Goal: Task Accomplishment & Management: Manage account settings

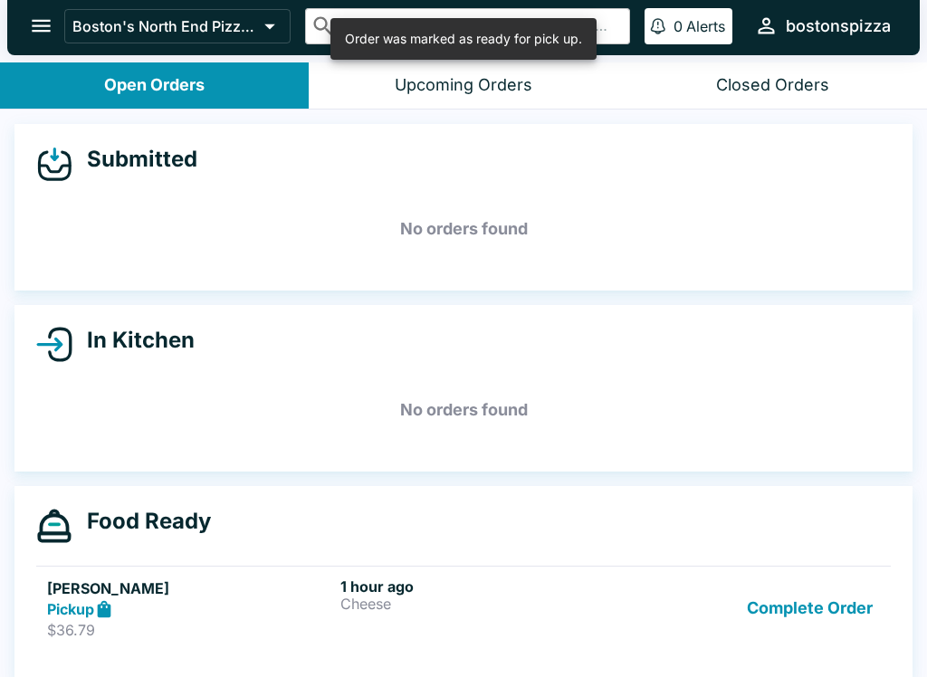
scroll to position [16, 0]
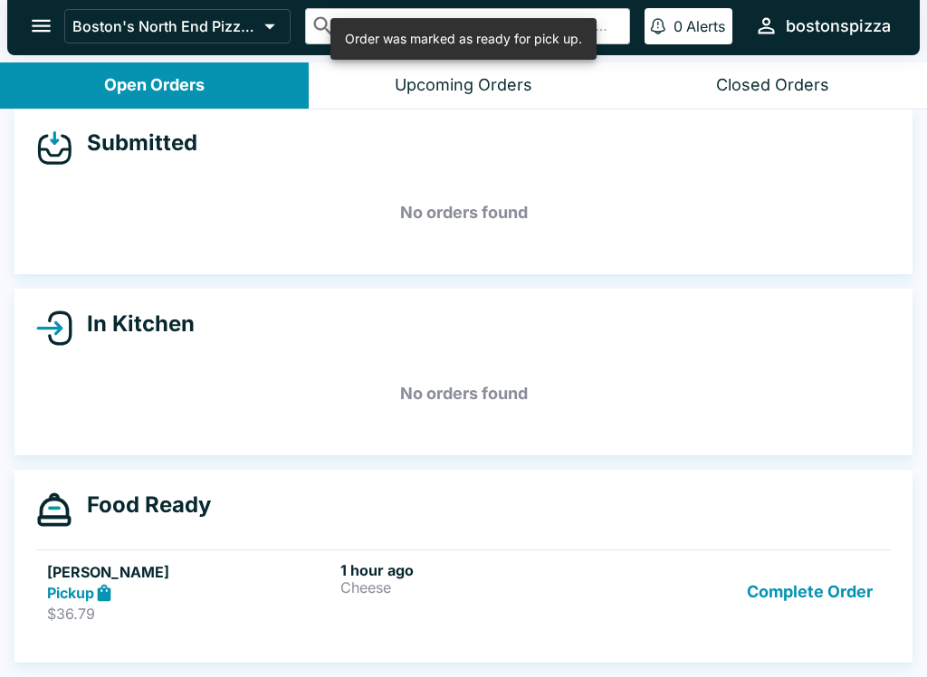
click at [816, 597] on button "Complete Order" at bounding box center [809, 592] width 140 height 62
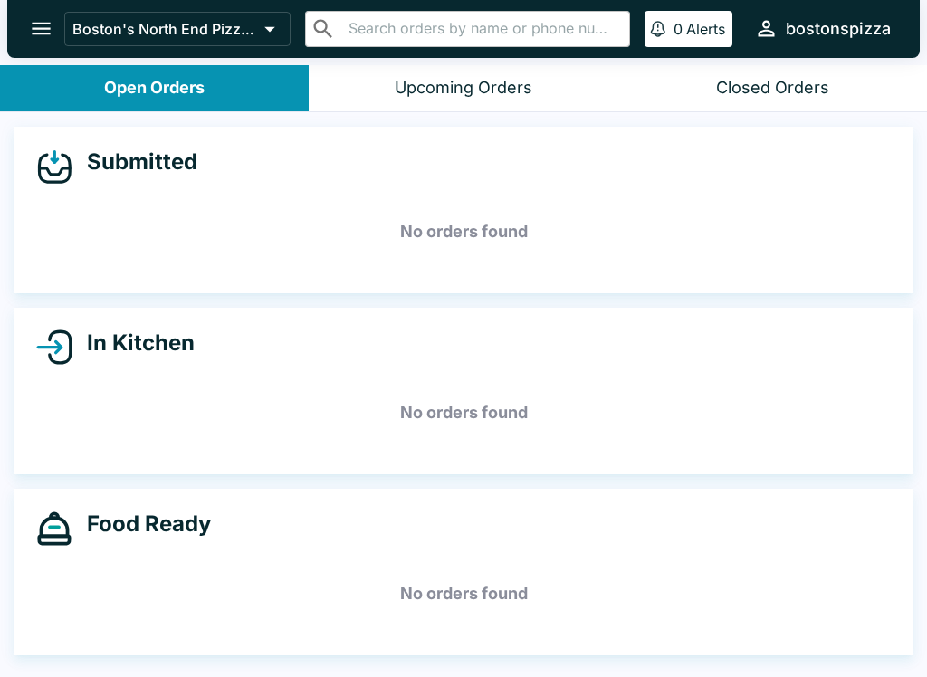
scroll to position [3, 0]
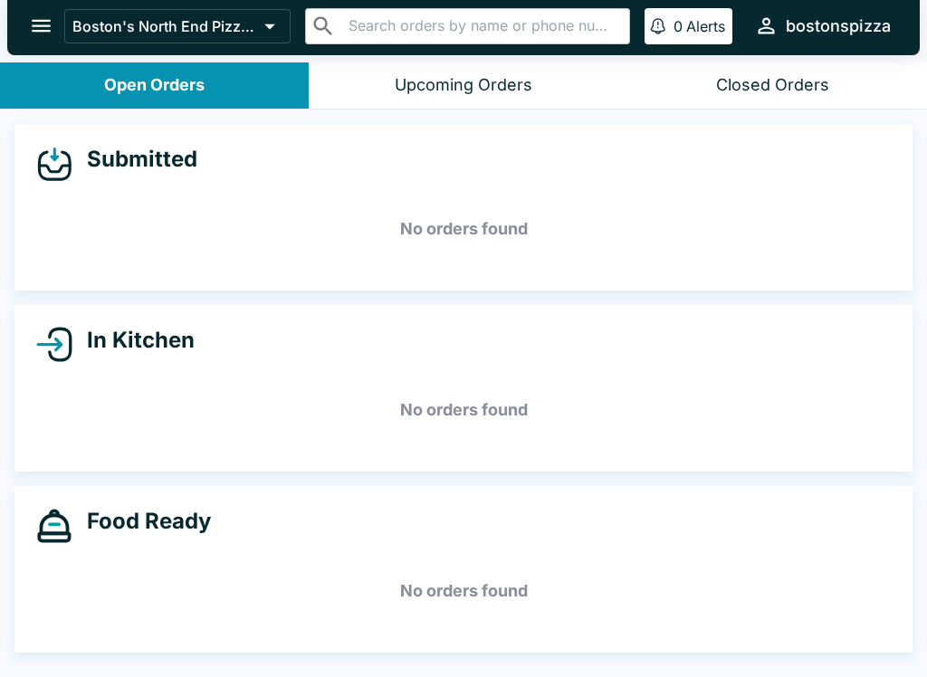
click at [537, 81] on button "Upcoming Orders" at bounding box center [463, 85] width 309 height 46
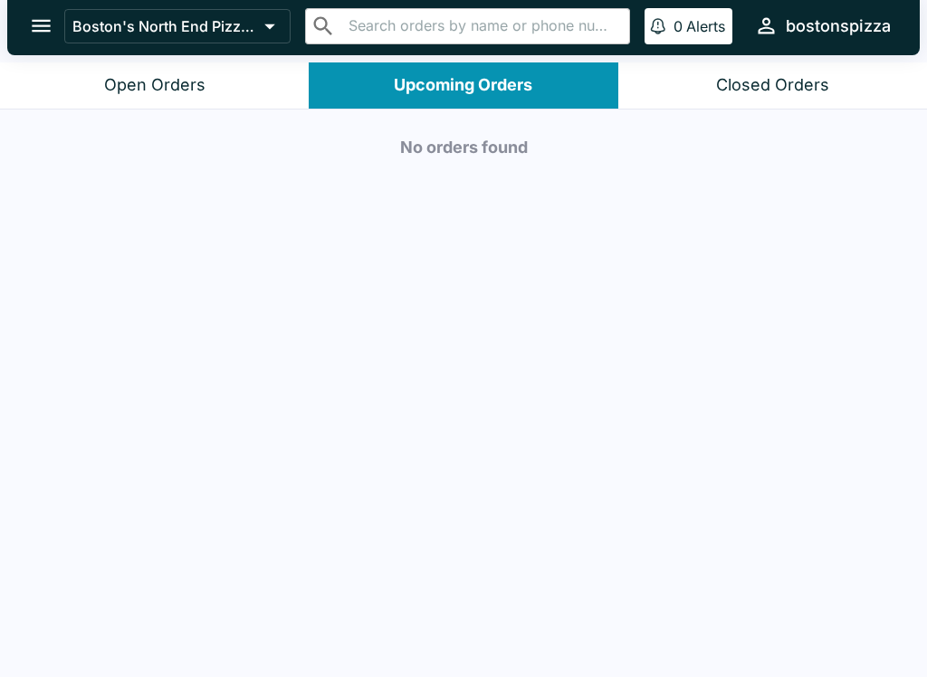
click at [160, 82] on div "Open Orders" at bounding box center [154, 85] width 101 height 21
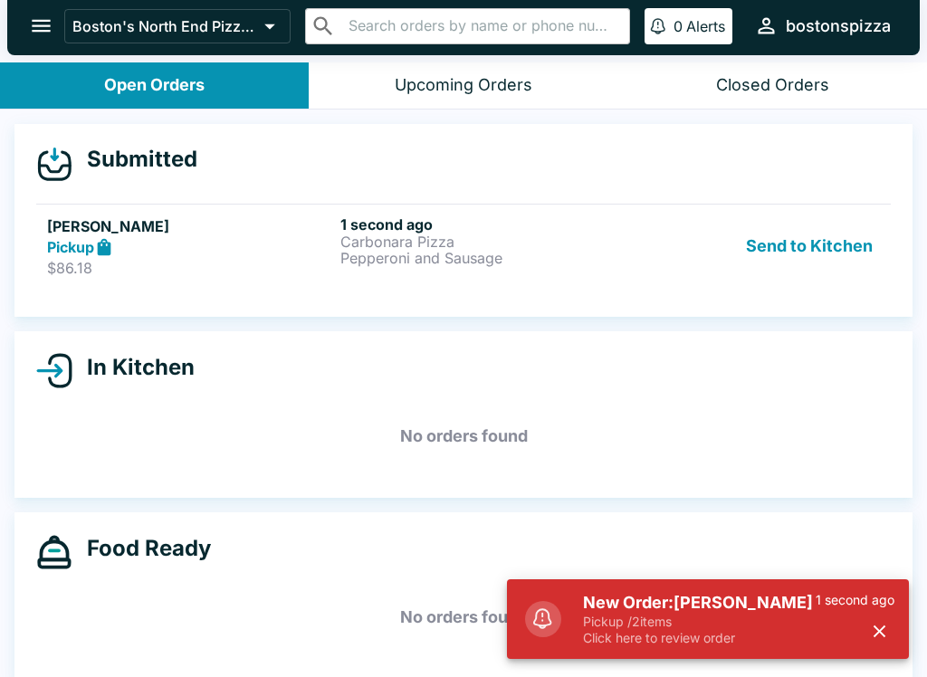
click at [649, 644] on p "Click here to review order" at bounding box center [699, 638] width 233 height 16
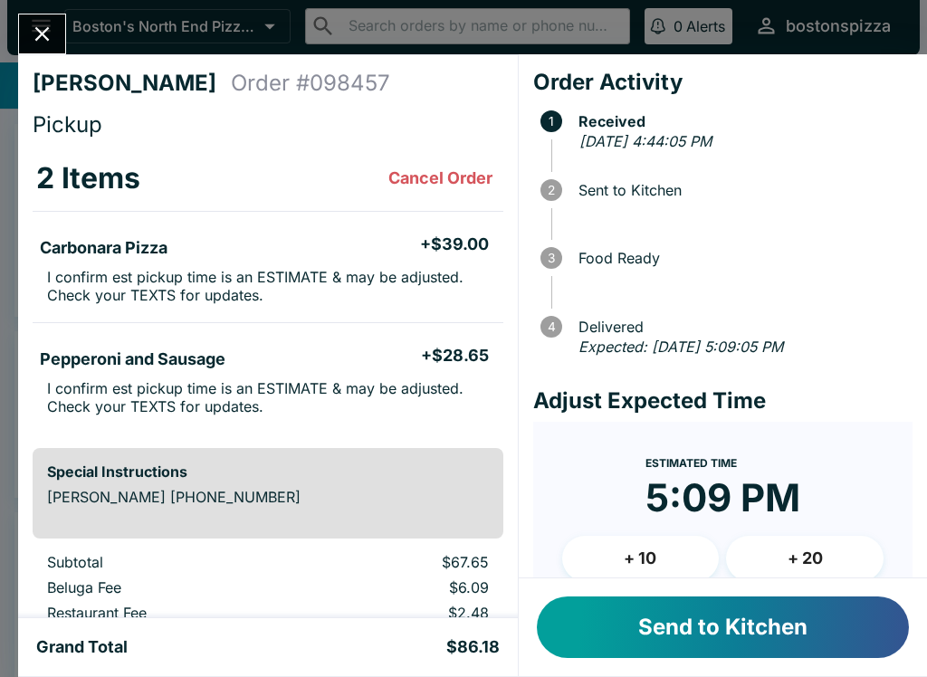
click at [652, 640] on button "Send to Kitchen" at bounding box center [723, 627] width 372 height 62
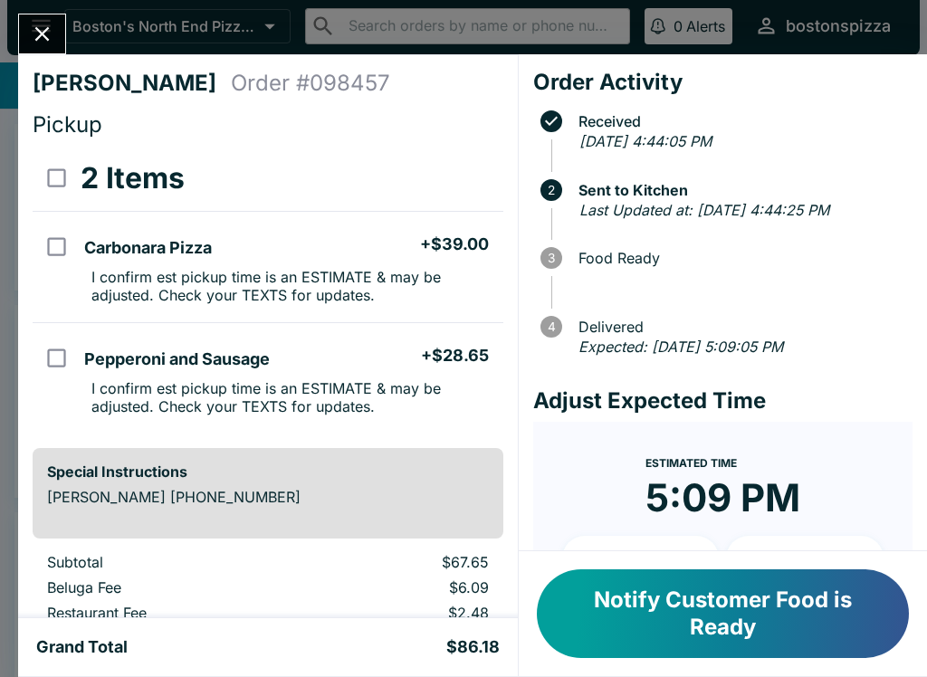
click at [34, 28] on icon "Close" at bounding box center [42, 34] width 24 height 24
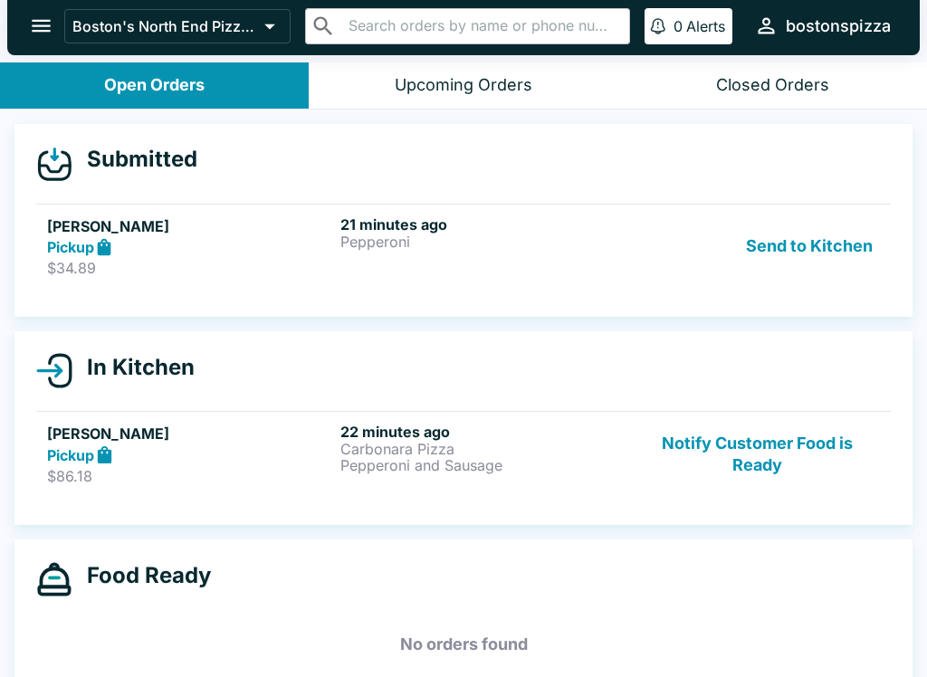
click at [412, 232] on h6 "21 minutes ago" at bounding box center [483, 224] width 286 height 18
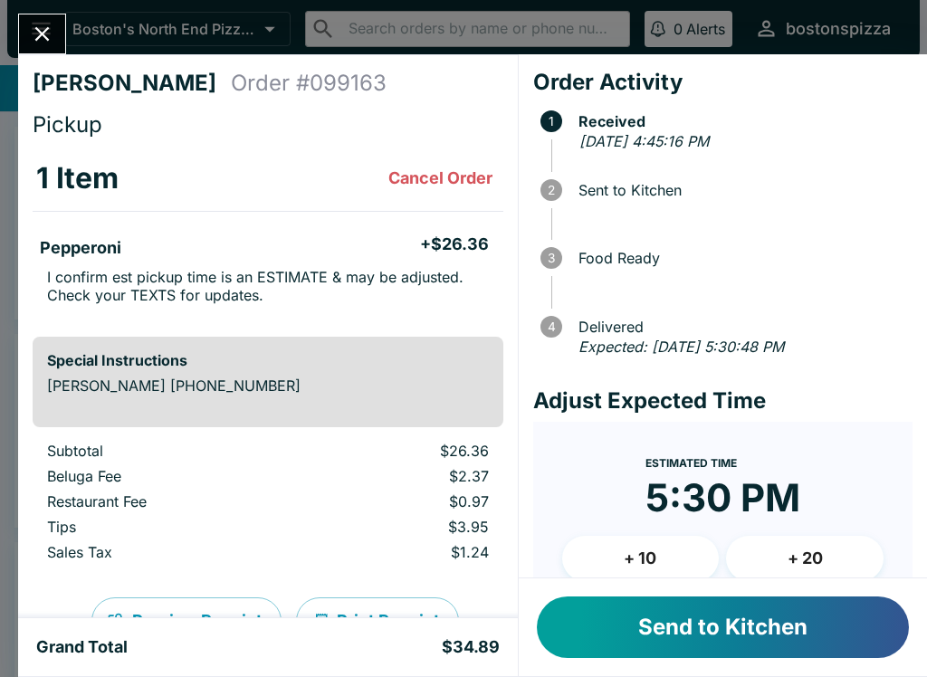
click at [740, 612] on button "Send to Kitchen" at bounding box center [723, 627] width 372 height 62
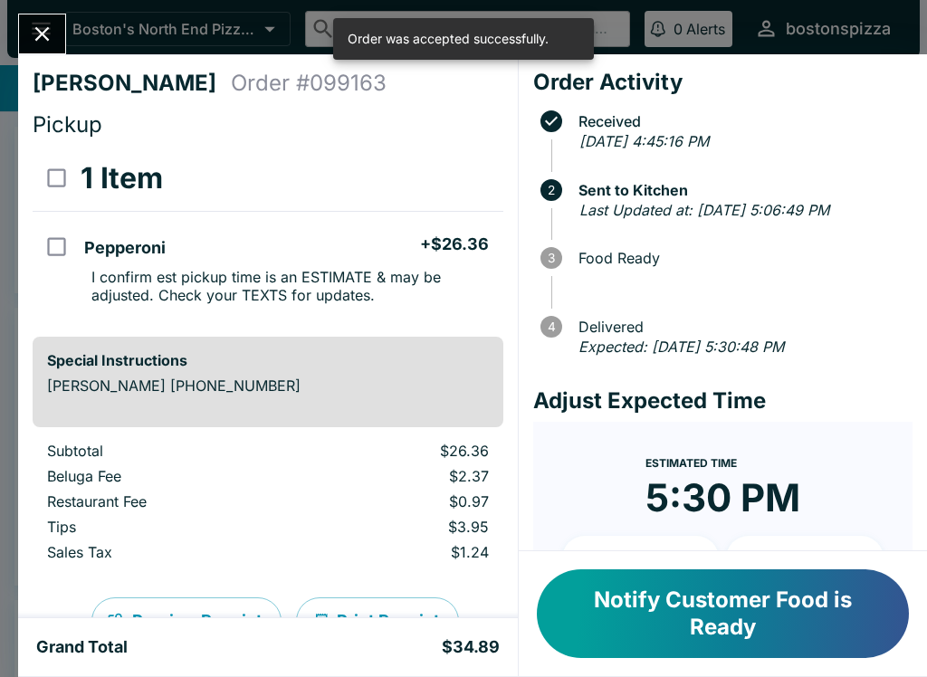
click at [50, 42] on icon "Close" at bounding box center [42, 34] width 24 height 24
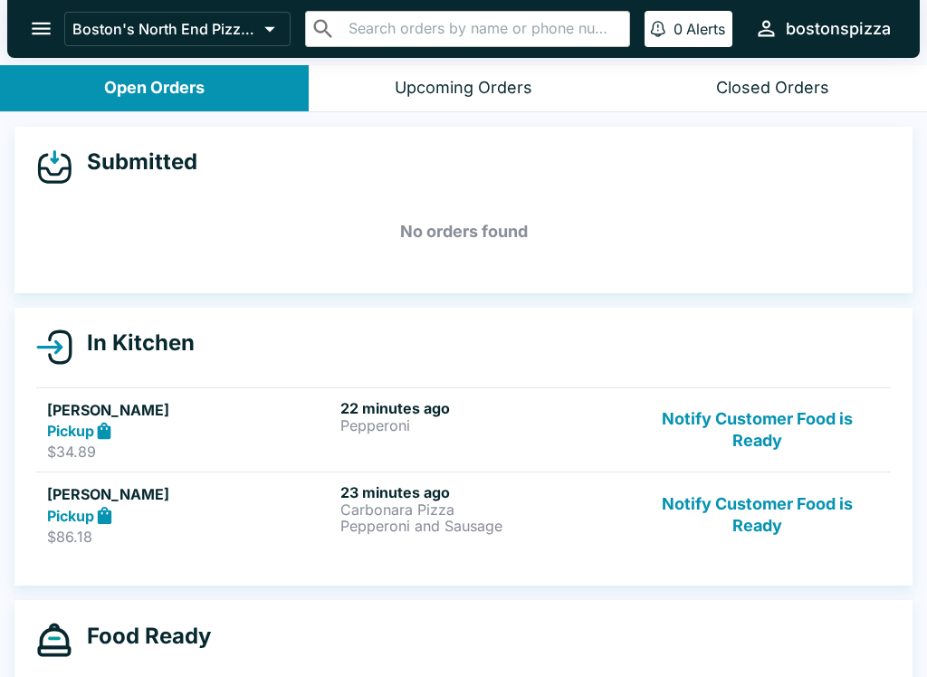
click at [756, 448] on button "Notify Customer Food is Ready" at bounding box center [756, 430] width 245 height 62
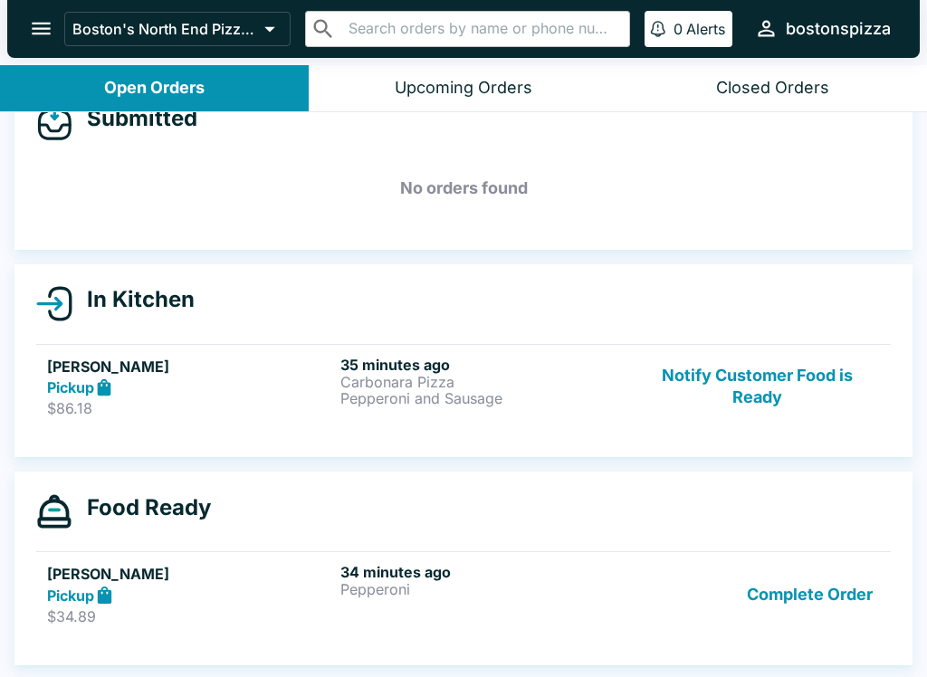
scroll to position [43, 0]
click at [793, 613] on button "Complete Order" at bounding box center [809, 594] width 140 height 62
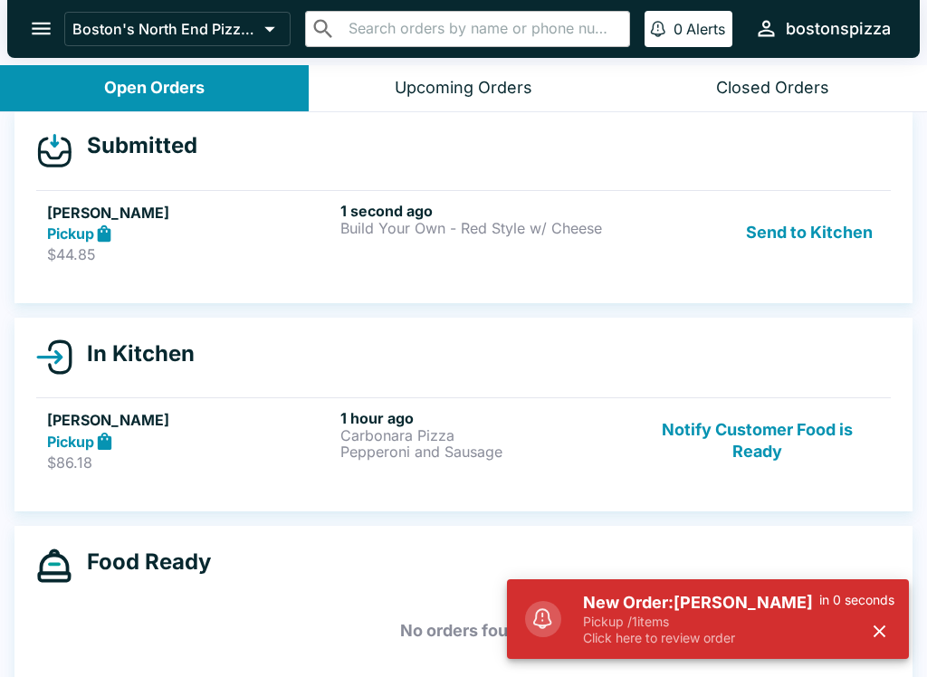
click at [747, 612] on h5 "New Order: [PERSON_NAME]" at bounding box center [701, 603] width 236 height 22
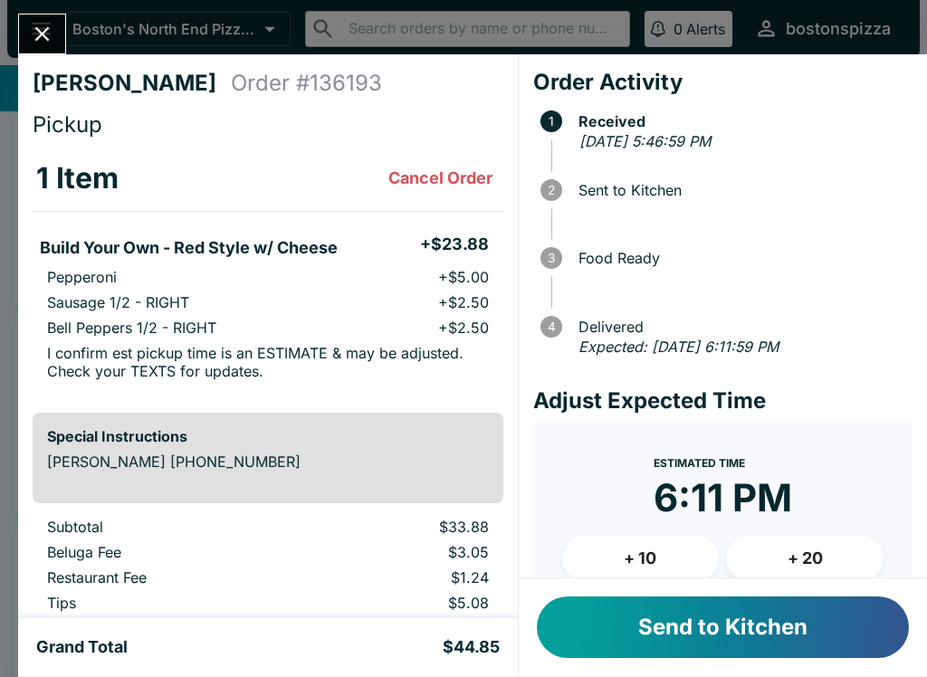
scroll to position [108, 0]
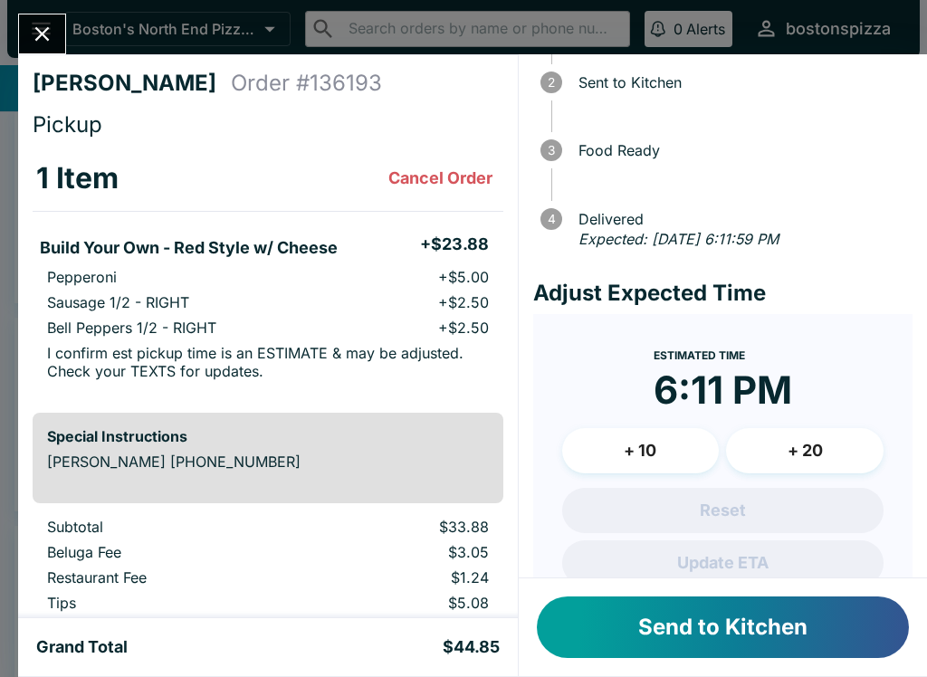
click at [620, 442] on button "+ 10" at bounding box center [640, 450] width 157 height 45
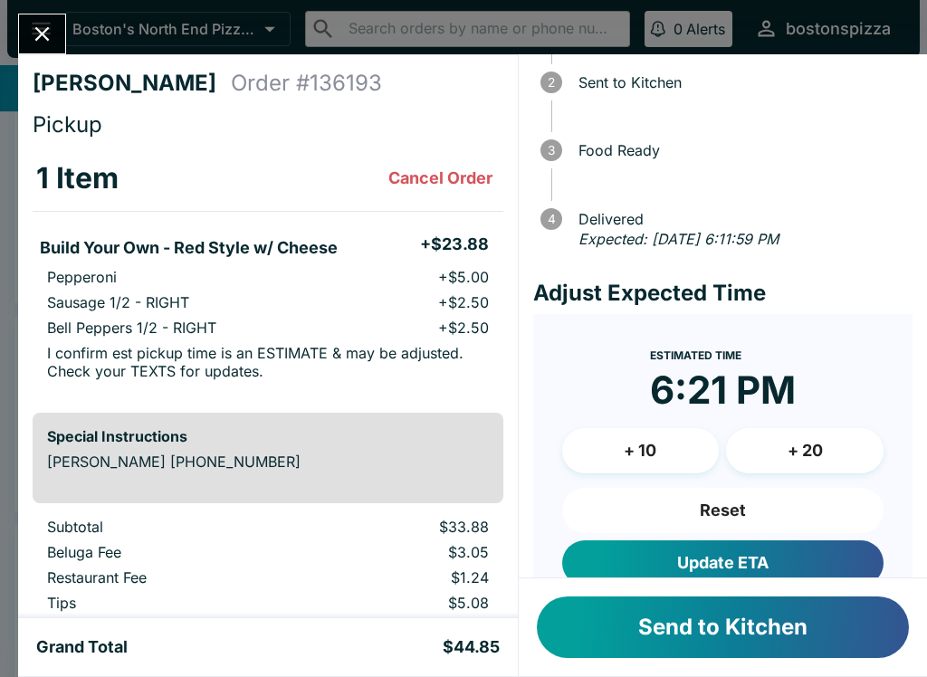
click at [798, 553] on button "Update ETA" at bounding box center [722, 562] width 321 height 45
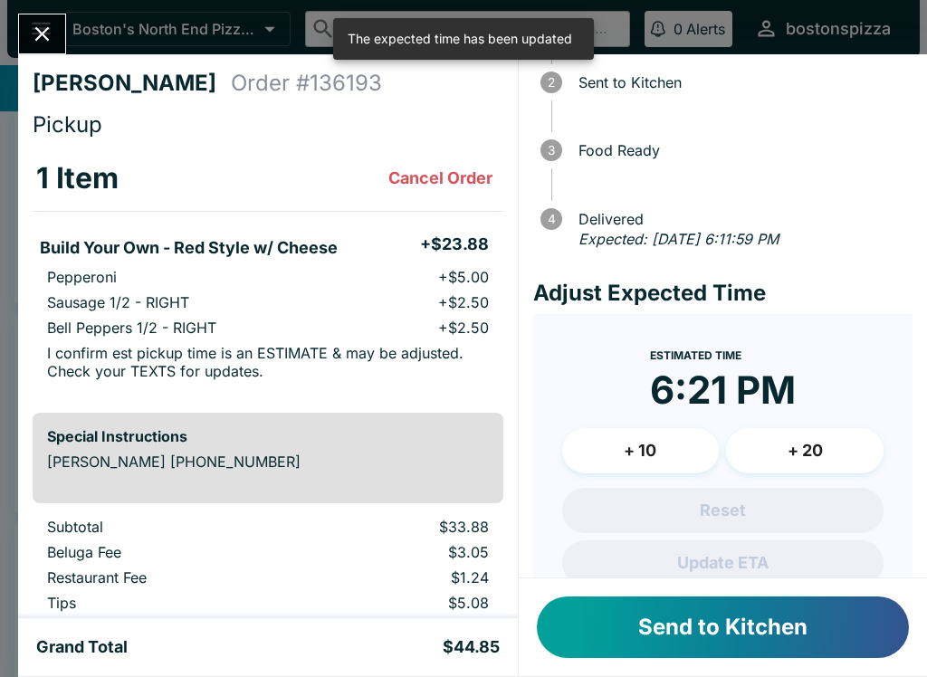
click at [791, 631] on button "Send to Kitchen" at bounding box center [723, 627] width 372 height 62
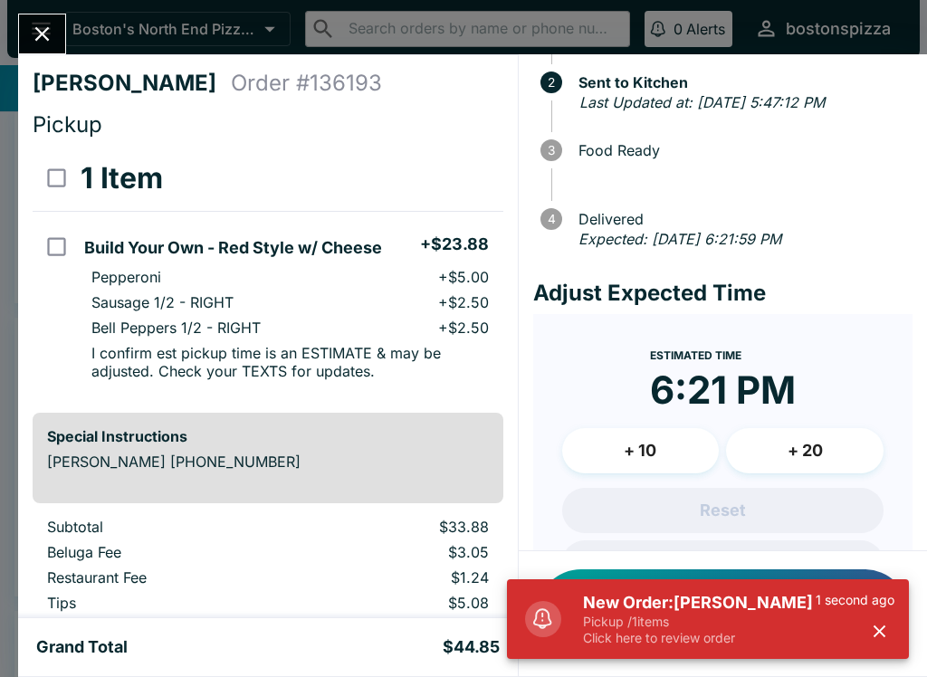
click at [751, 596] on h5 "New Order: [PERSON_NAME]" at bounding box center [699, 603] width 233 height 22
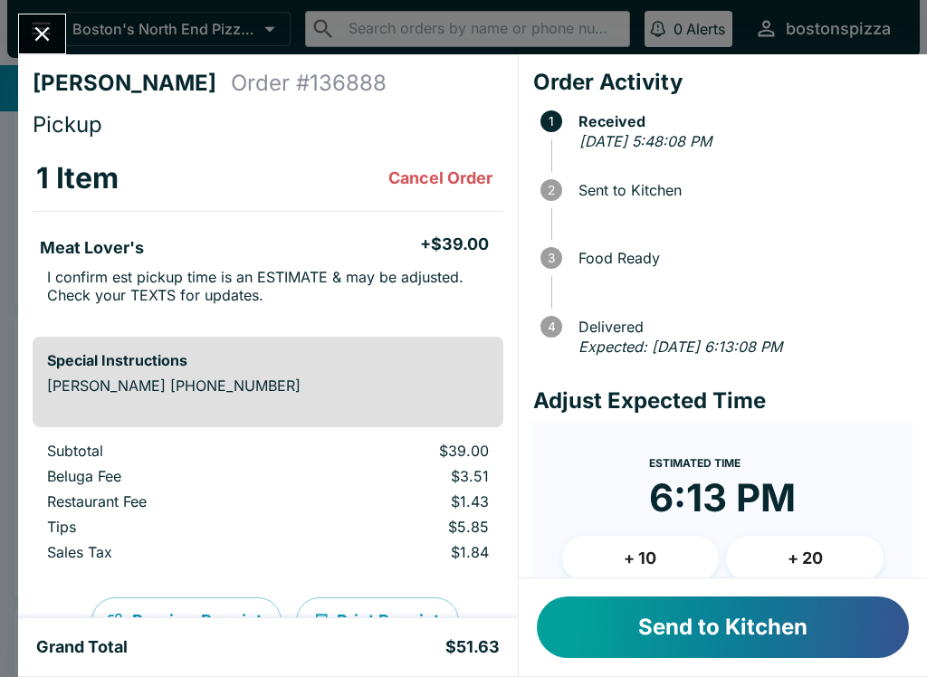
click at [672, 542] on button "+ 10" at bounding box center [640, 558] width 157 height 45
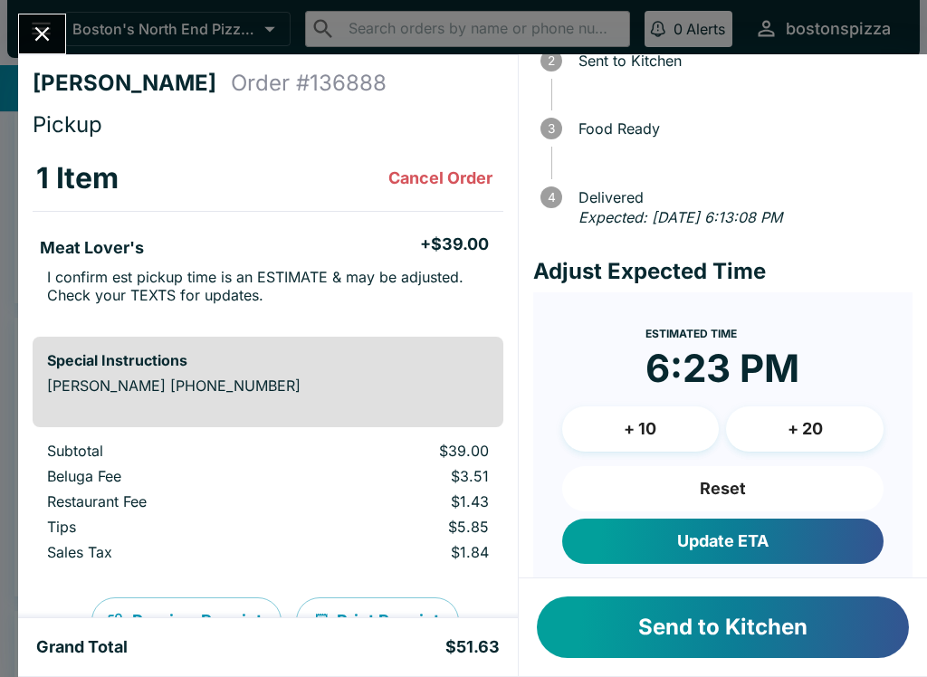
scroll to position [130, 0]
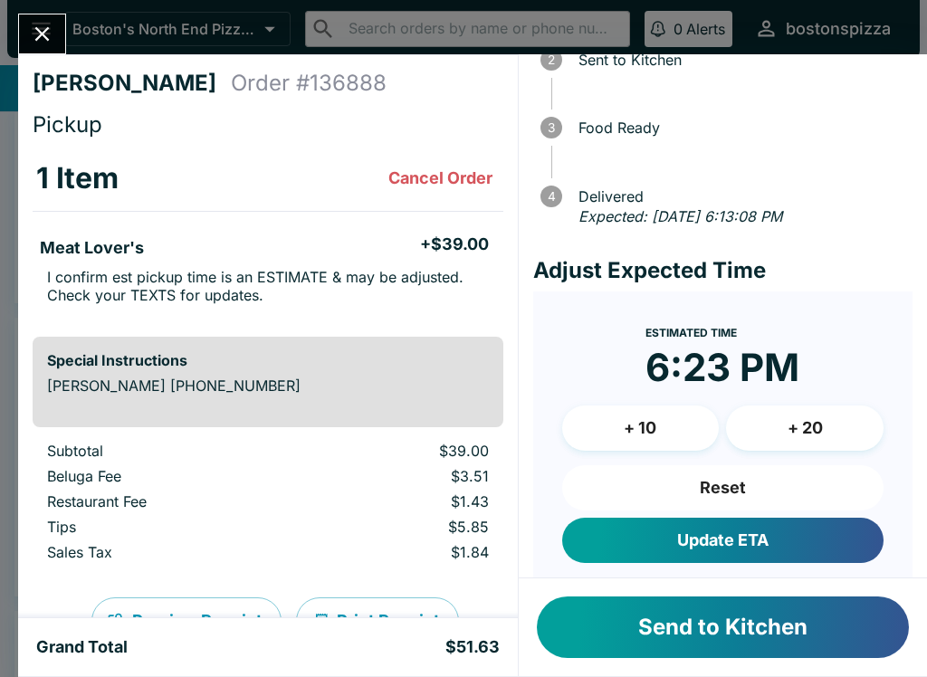
click at [787, 548] on button "Update ETA" at bounding box center [722, 540] width 321 height 45
click at [787, 548] on div "Reset Update ETA" at bounding box center [722, 514] width 321 height 98
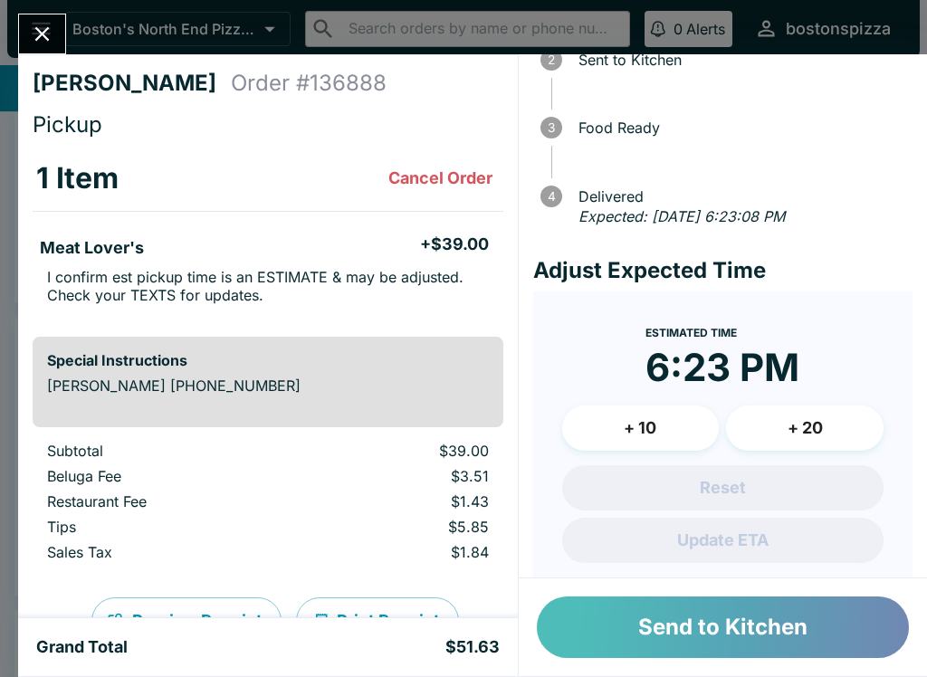
click at [804, 630] on button "Send to Kitchen" at bounding box center [723, 627] width 372 height 62
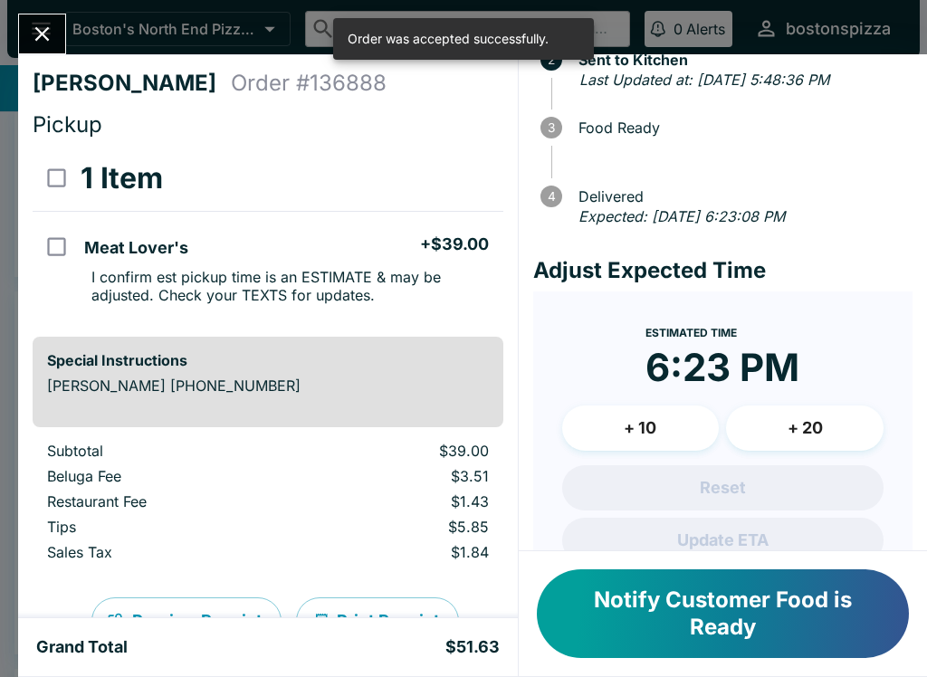
click at [46, 51] on button "Close" at bounding box center [42, 33] width 46 height 39
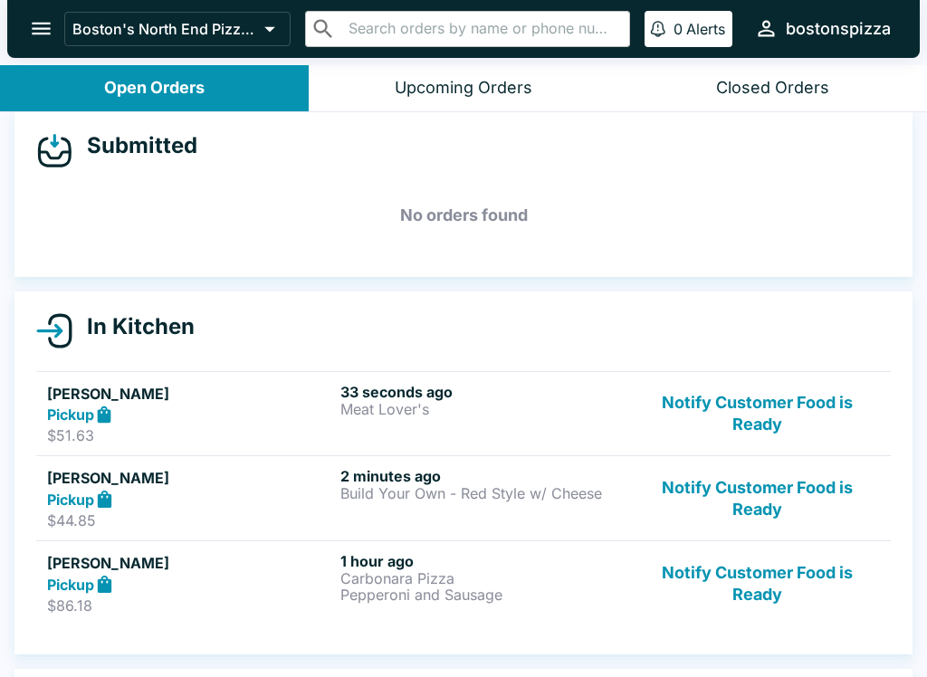
click at [771, 584] on button "Notify Customer Food is Ready" at bounding box center [756, 583] width 245 height 62
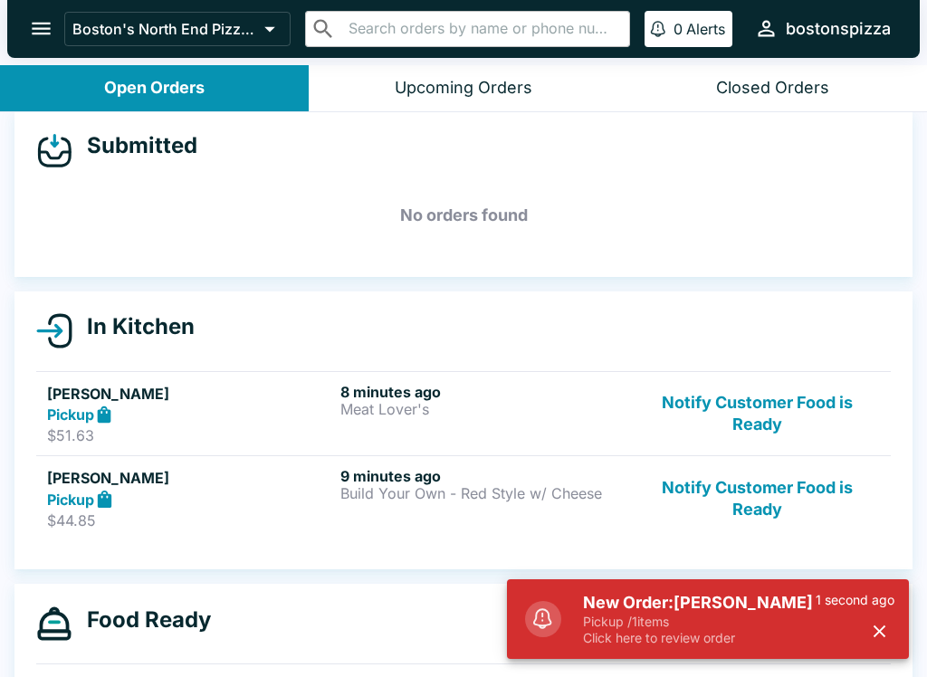
click at [710, 623] on p "Pickup / 1 items" at bounding box center [699, 622] width 233 height 16
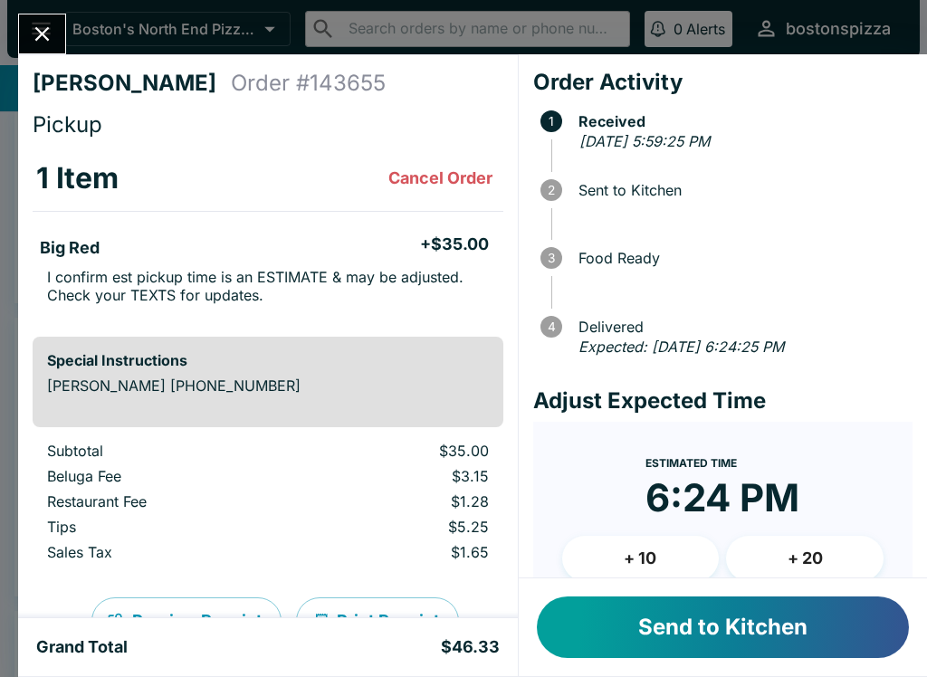
click at [607, 536] on button "+ 10" at bounding box center [640, 558] width 157 height 45
click at [822, 626] on button "Send to Kitchen" at bounding box center [723, 627] width 372 height 62
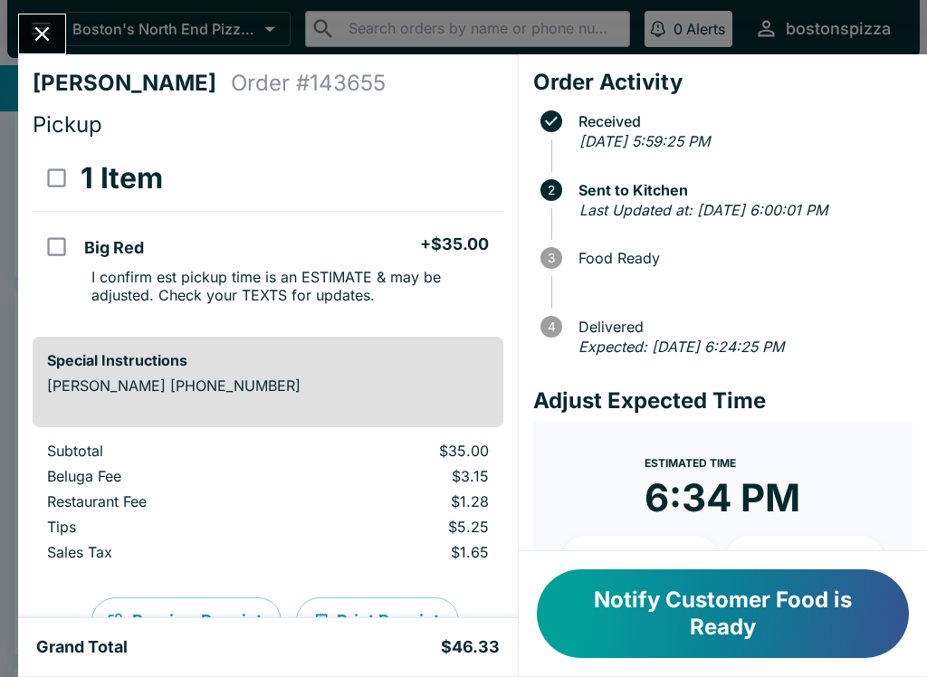
click at [34, 7] on div "[PERSON_NAME] Order # 143655 Pickup 1 Item Big Red + $35.00 I confirm est picku…" at bounding box center [463, 338] width 927 height 677
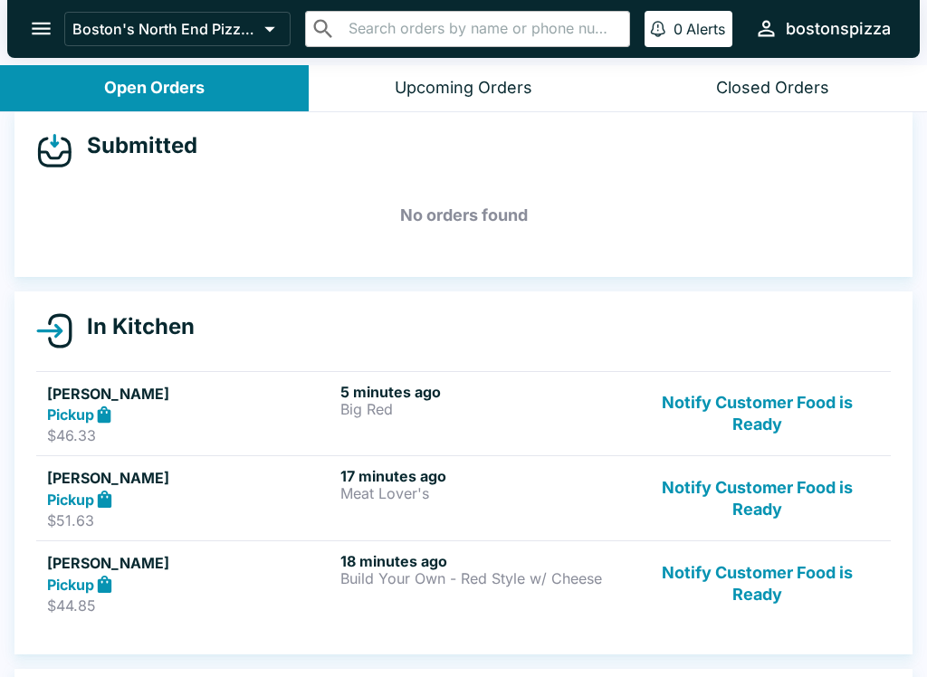
click at [771, 498] on button "Notify Customer Food is Ready" at bounding box center [756, 498] width 245 height 62
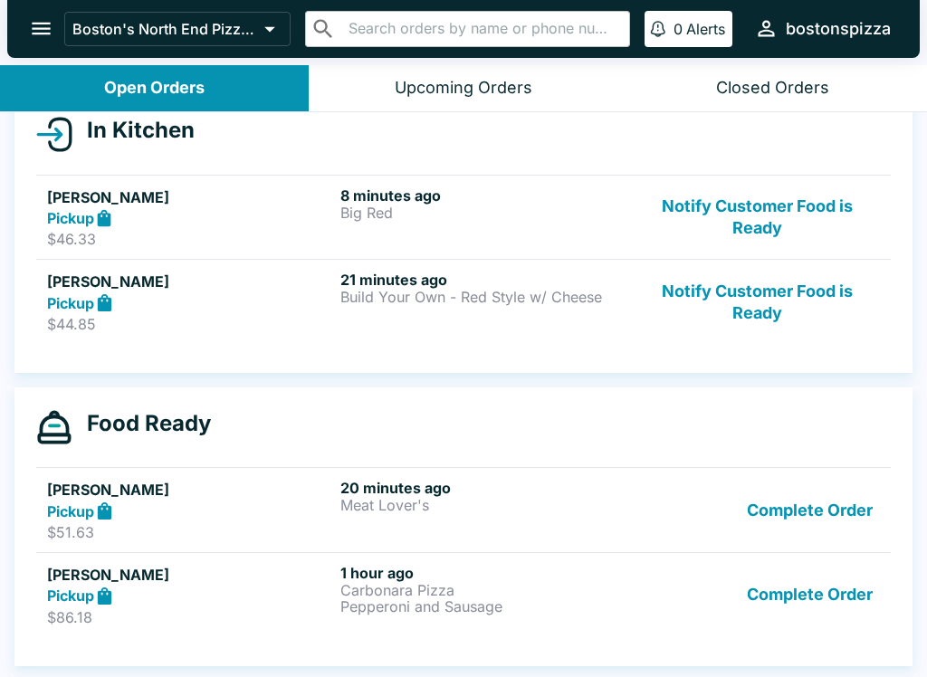
click at [823, 499] on button "Complete Order" at bounding box center [809, 510] width 140 height 62
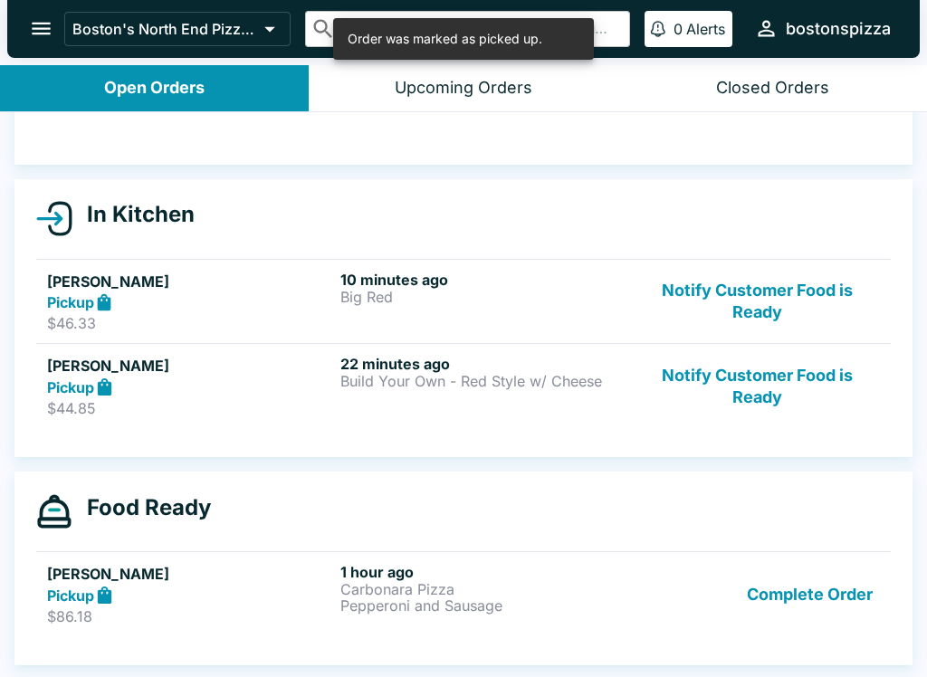
click at [836, 610] on button "Complete Order" at bounding box center [809, 594] width 140 height 62
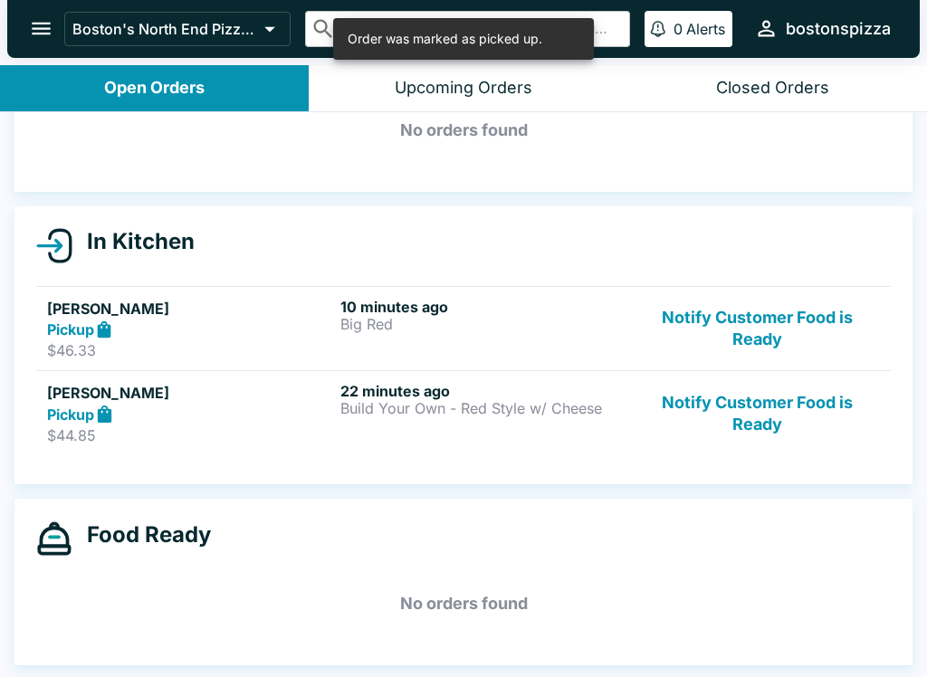
scroll to position [101, 0]
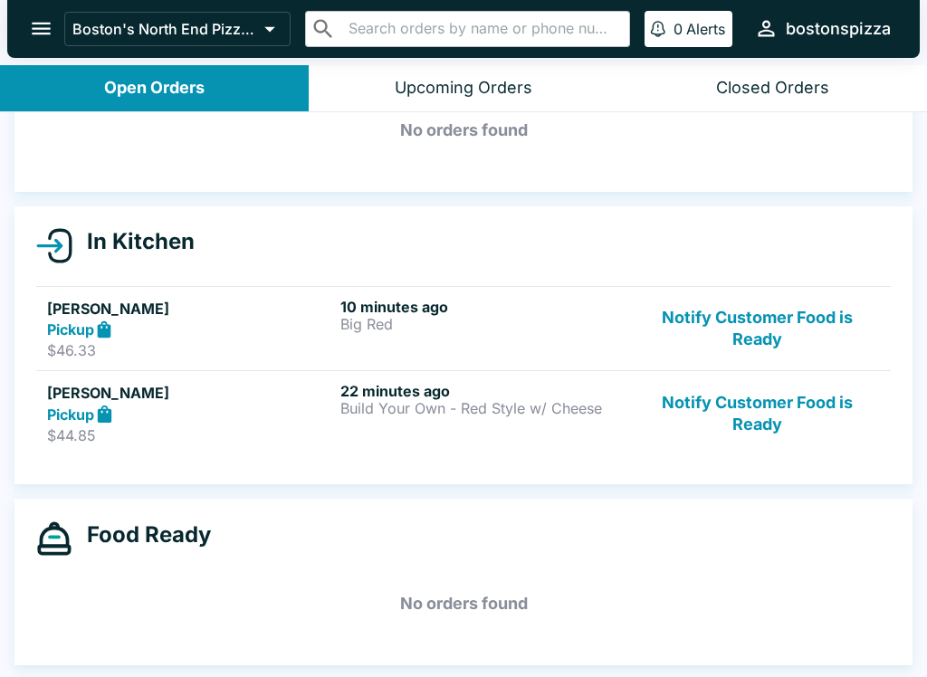
click at [755, 413] on button "Notify Customer Food is Ready" at bounding box center [756, 413] width 245 height 62
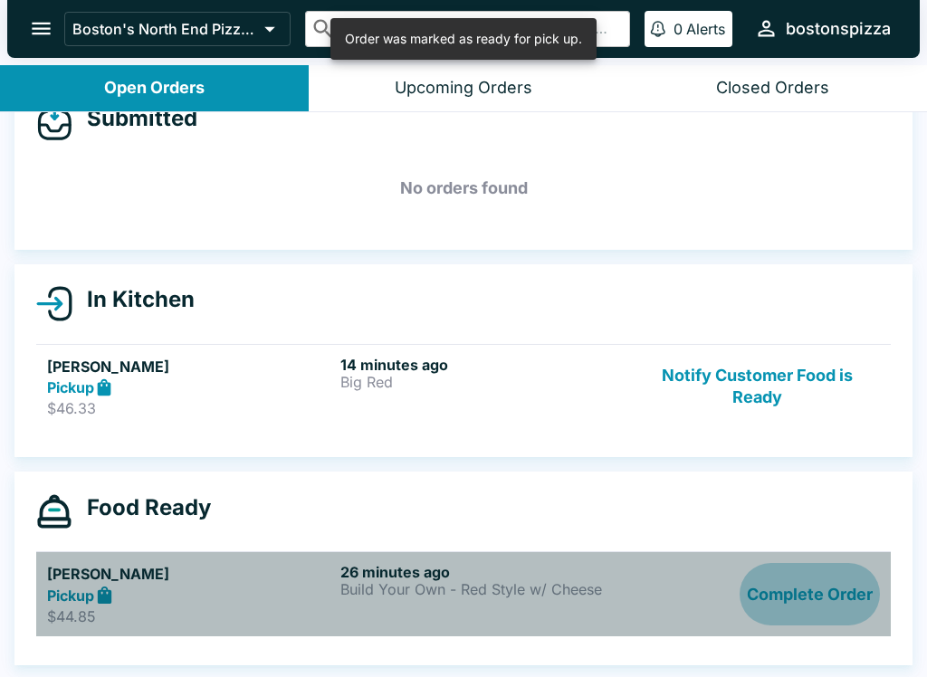
click at [834, 603] on button "Complete Order" at bounding box center [809, 594] width 140 height 62
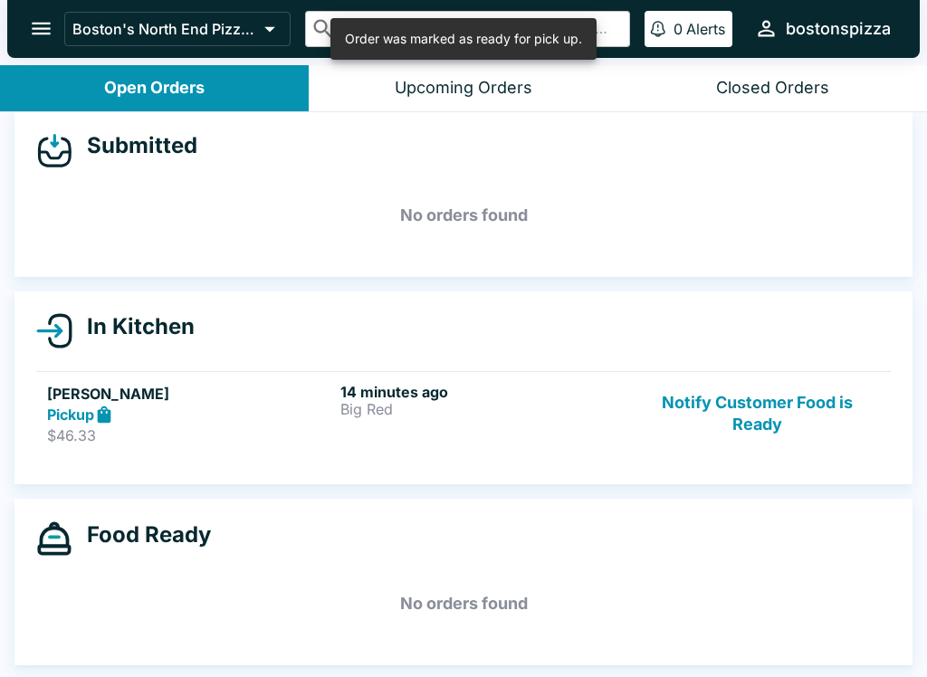
scroll to position [16, 0]
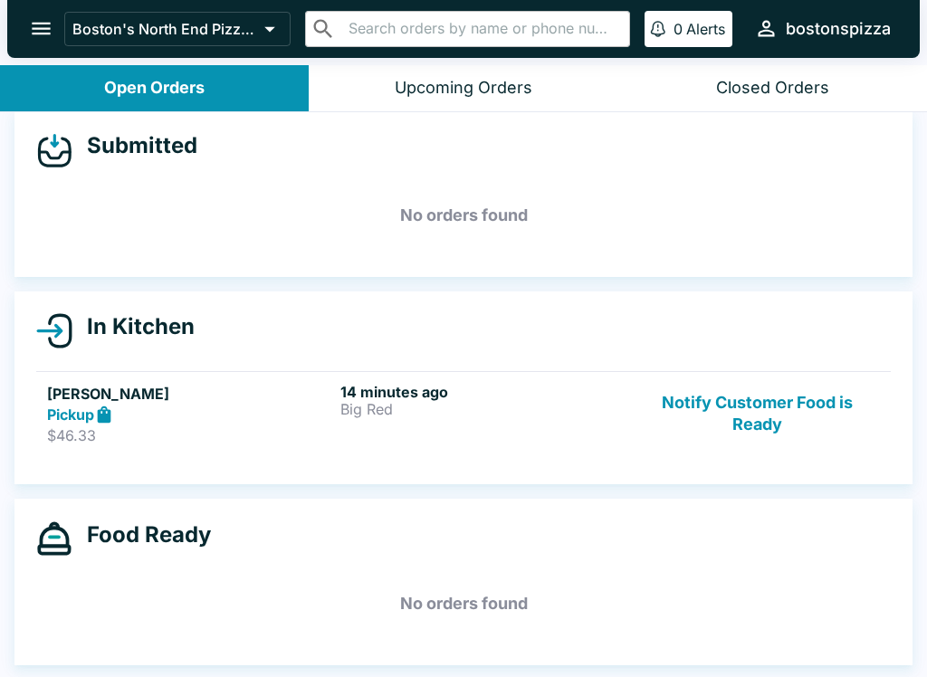
click at [767, 402] on button "Notify Customer Food is Ready" at bounding box center [756, 414] width 245 height 62
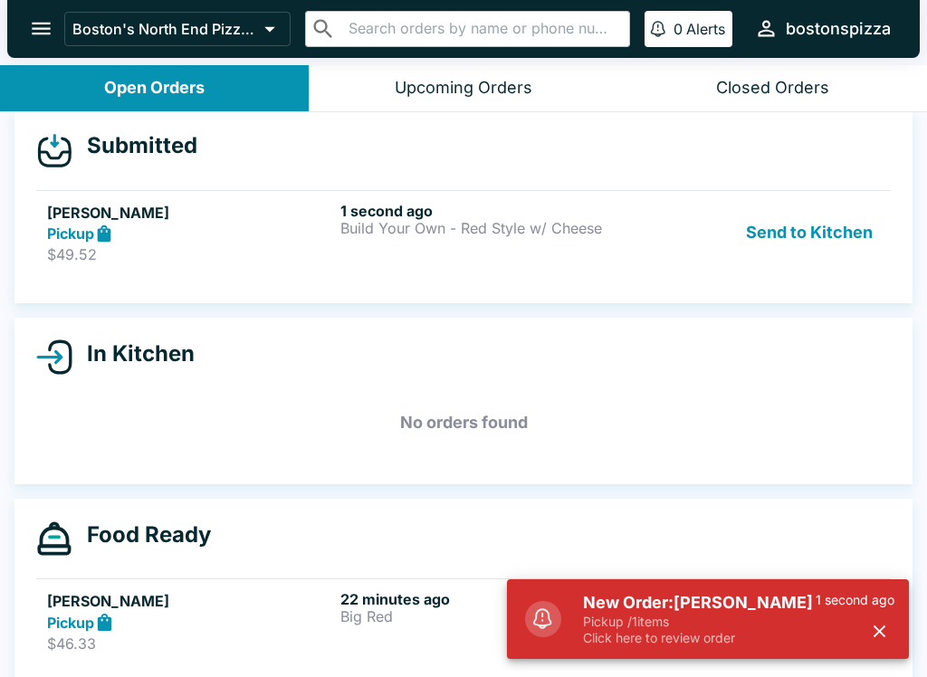
click at [259, 249] on p "$49.52" at bounding box center [190, 254] width 286 height 18
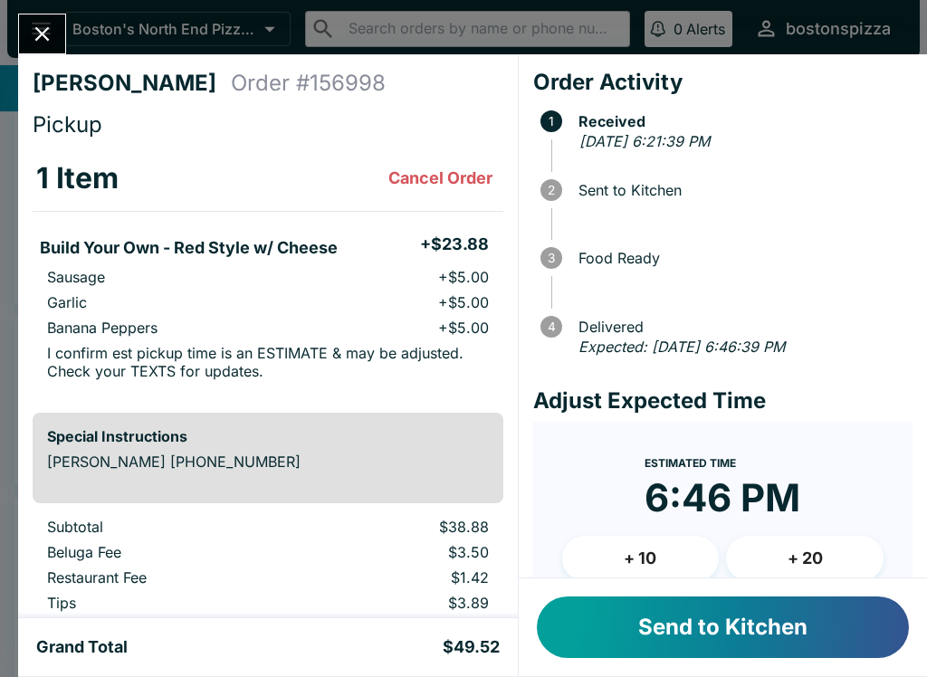
click at [752, 611] on button "Send to Kitchen" at bounding box center [723, 627] width 372 height 62
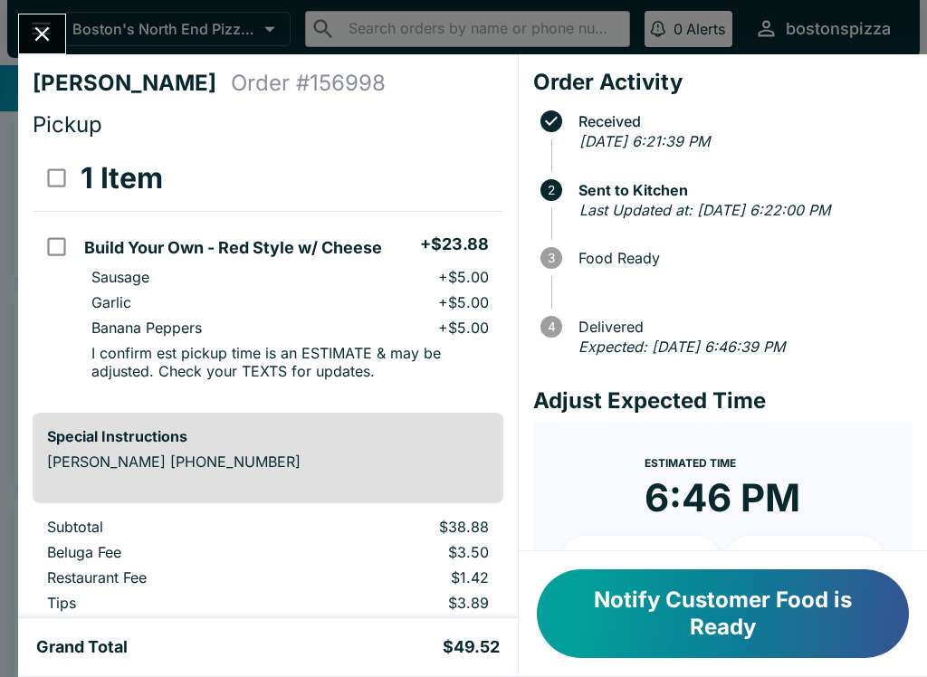
click at [34, 28] on icon "Close" at bounding box center [42, 34] width 24 height 24
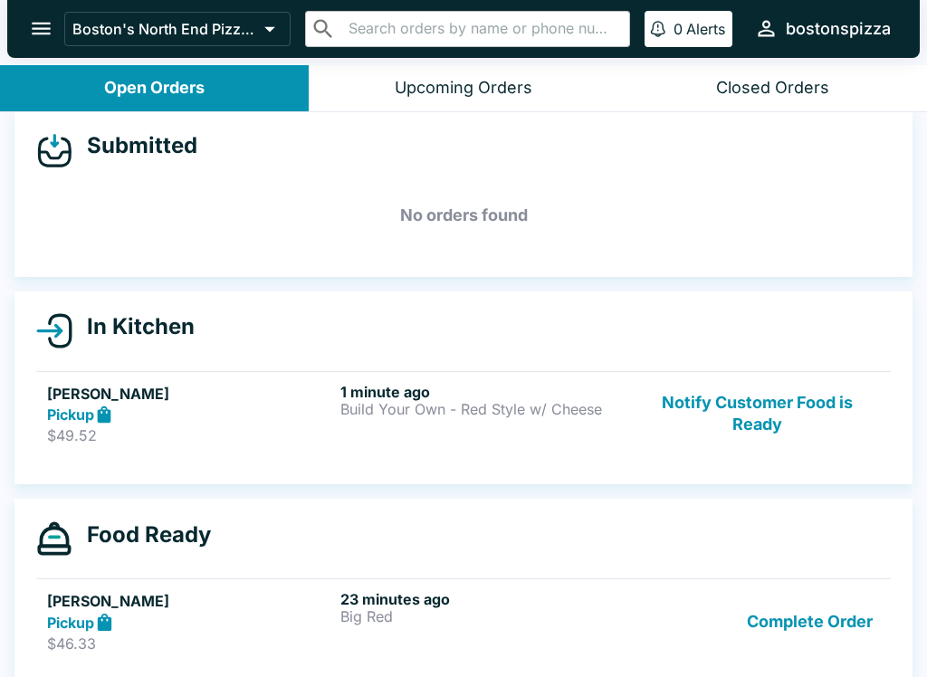
click at [825, 606] on button "Complete Order" at bounding box center [809, 621] width 140 height 62
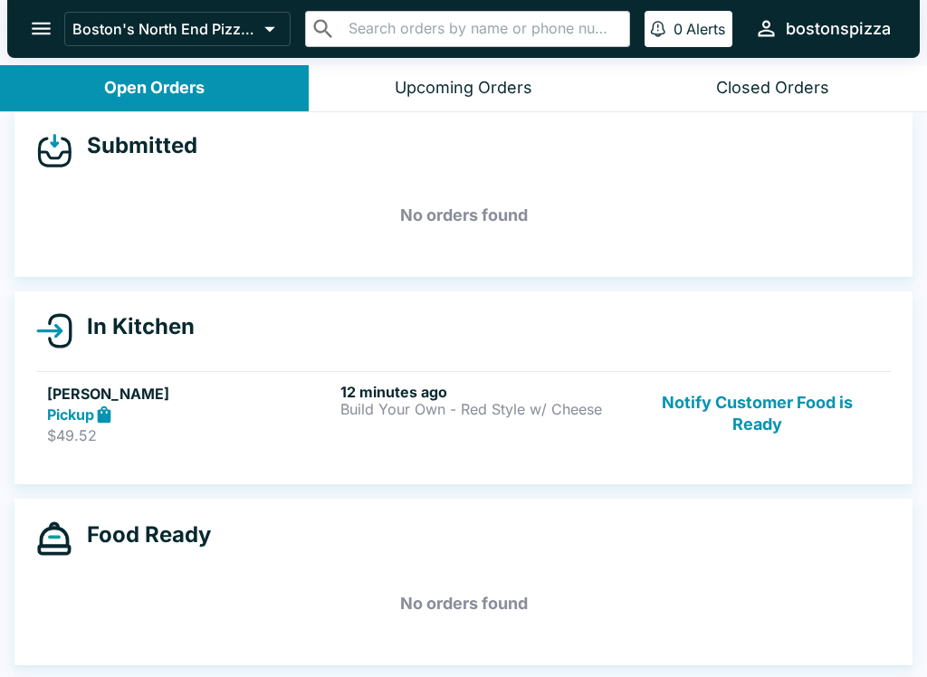
click at [36, 20] on icon "open drawer" at bounding box center [41, 28] width 24 height 24
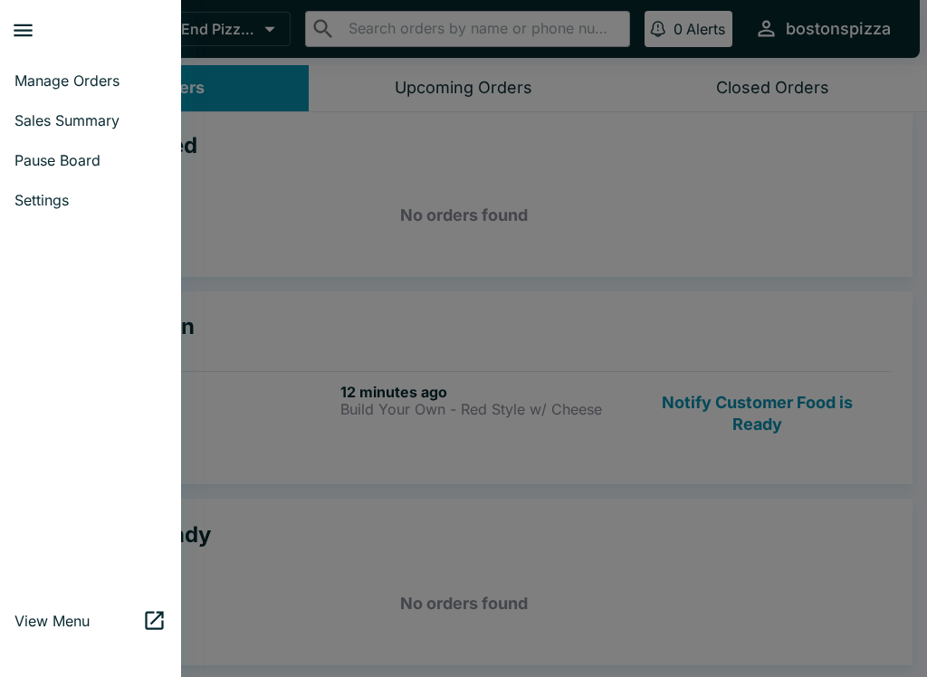
click at [110, 86] on span "Manage Orders" at bounding box center [90, 81] width 152 height 18
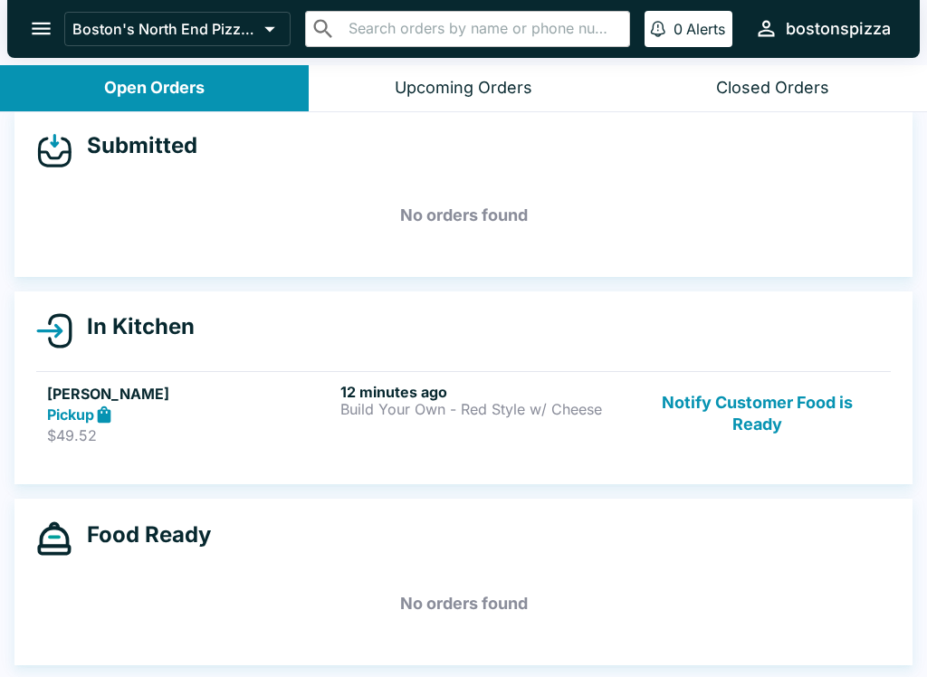
click at [45, 33] on icon "open drawer" at bounding box center [41, 28] width 24 height 24
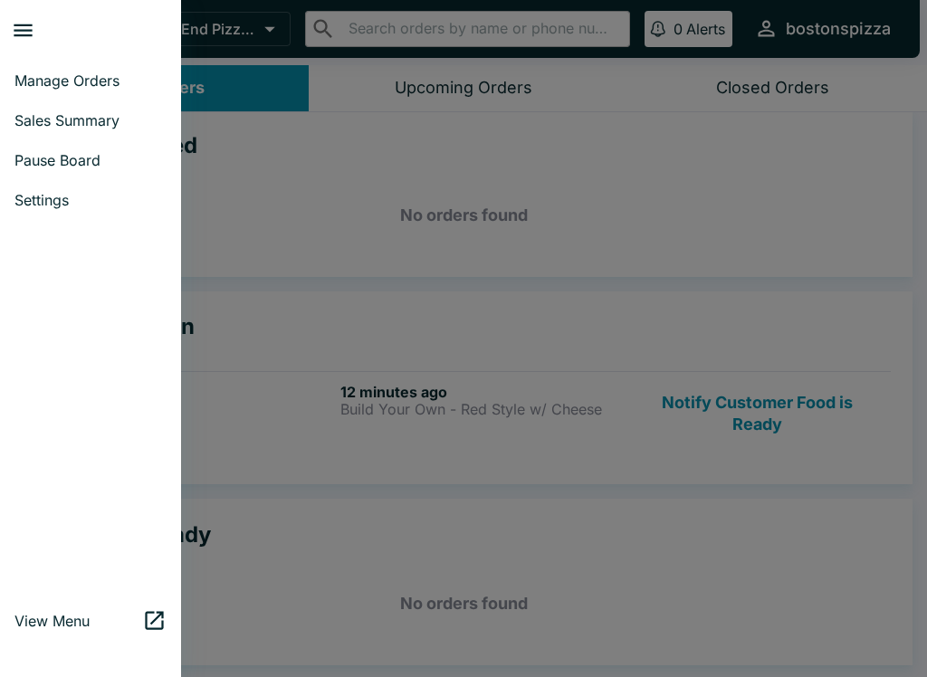
click at [127, 116] on span "Sales Summary" at bounding box center [90, 120] width 152 height 18
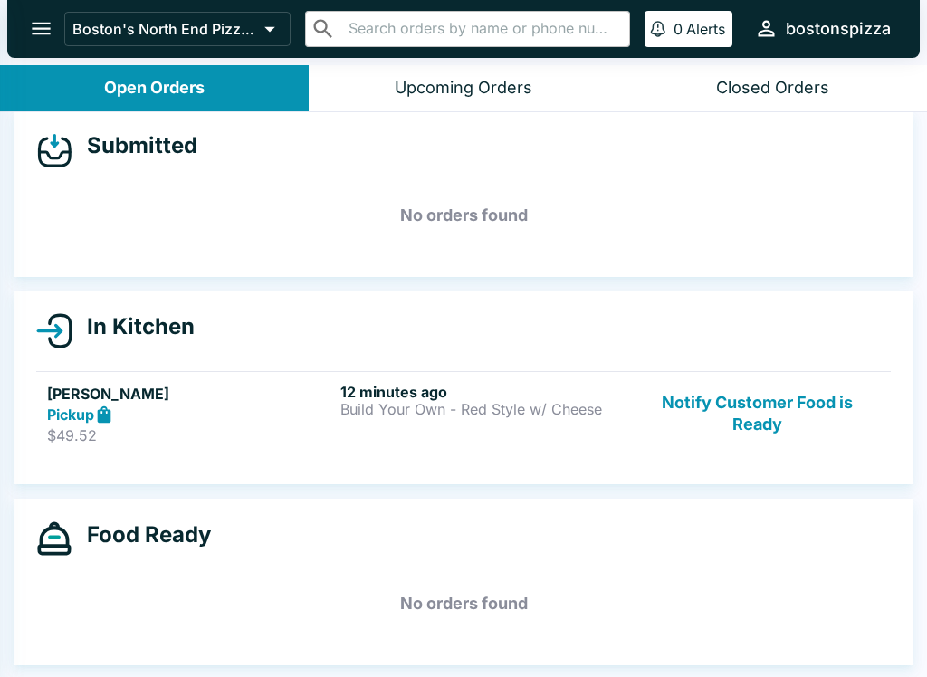
select select "03:00"
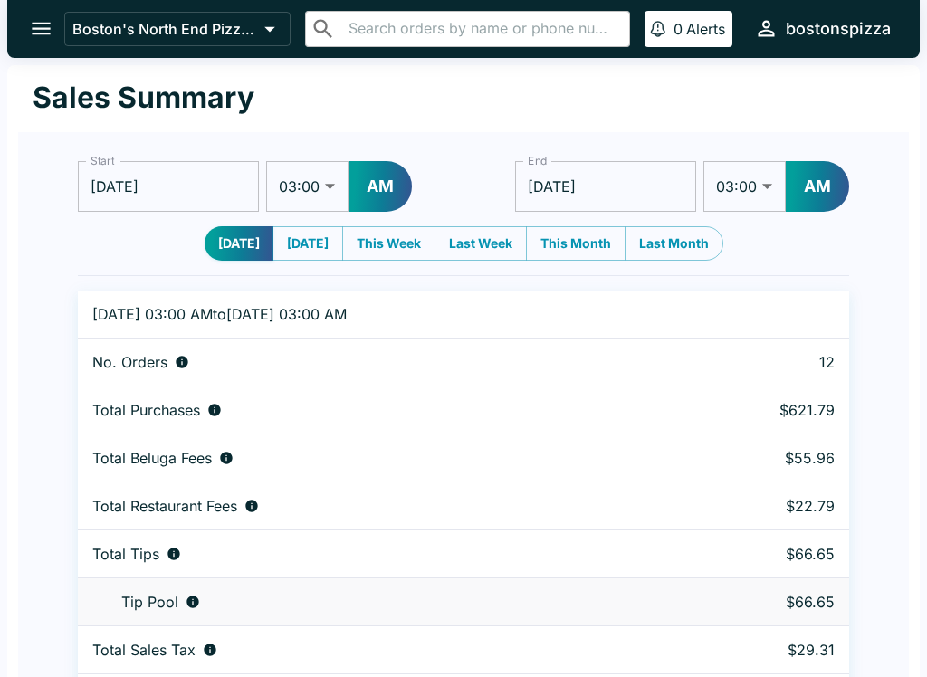
click at [48, 16] on icon "open drawer" at bounding box center [41, 28] width 24 height 24
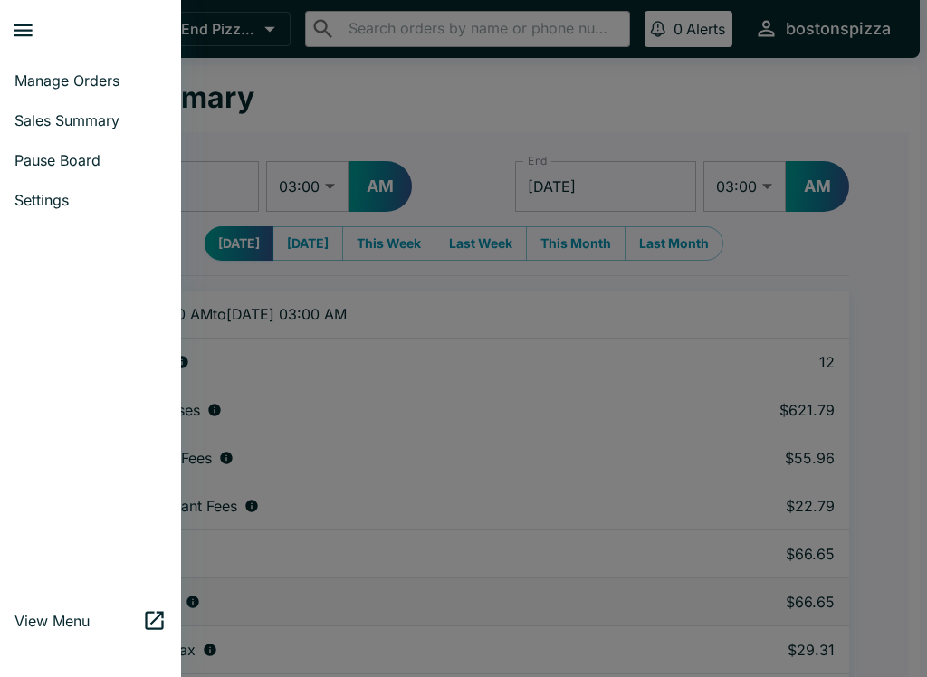
click at [119, 72] on span "Manage Orders" at bounding box center [90, 81] width 152 height 18
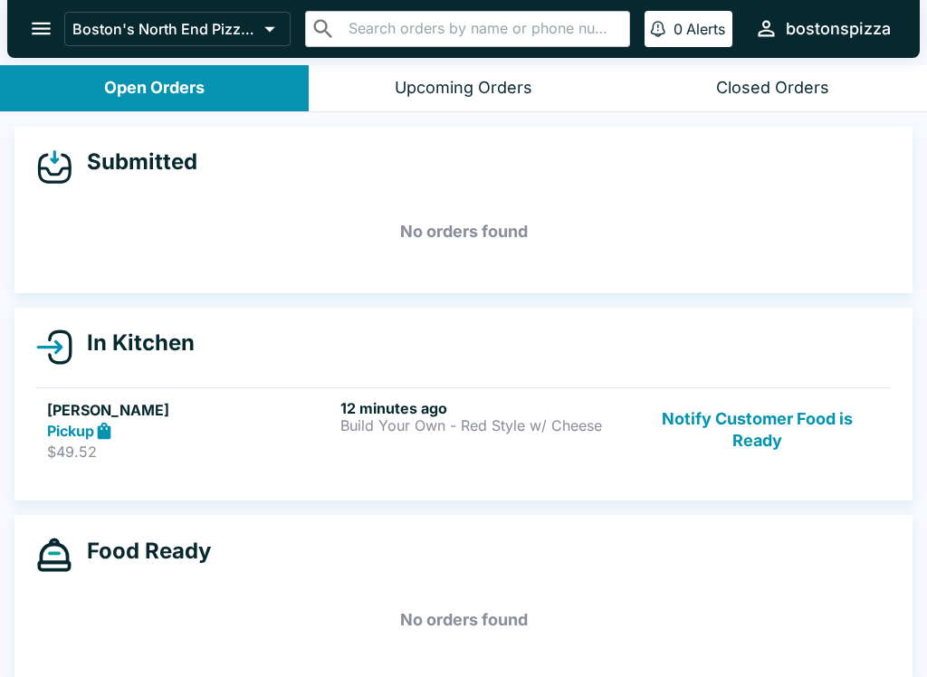
click at [786, 436] on button "Notify Customer Food is Ready" at bounding box center [756, 430] width 245 height 62
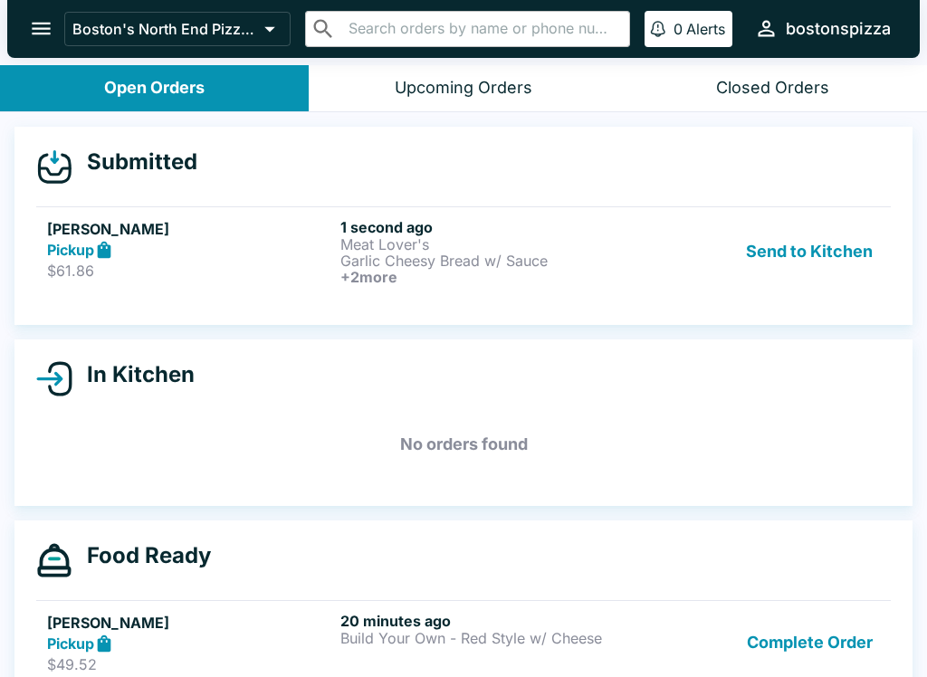
click at [132, 240] on div "Pickup" at bounding box center [190, 250] width 286 height 21
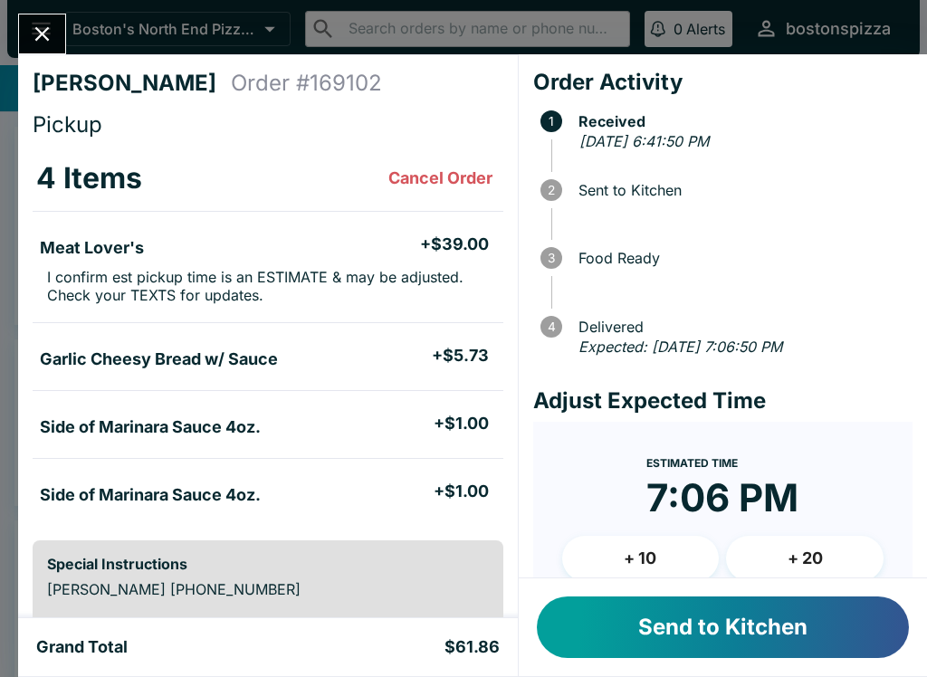
click at [644, 615] on button "Send to Kitchen" at bounding box center [723, 627] width 372 height 62
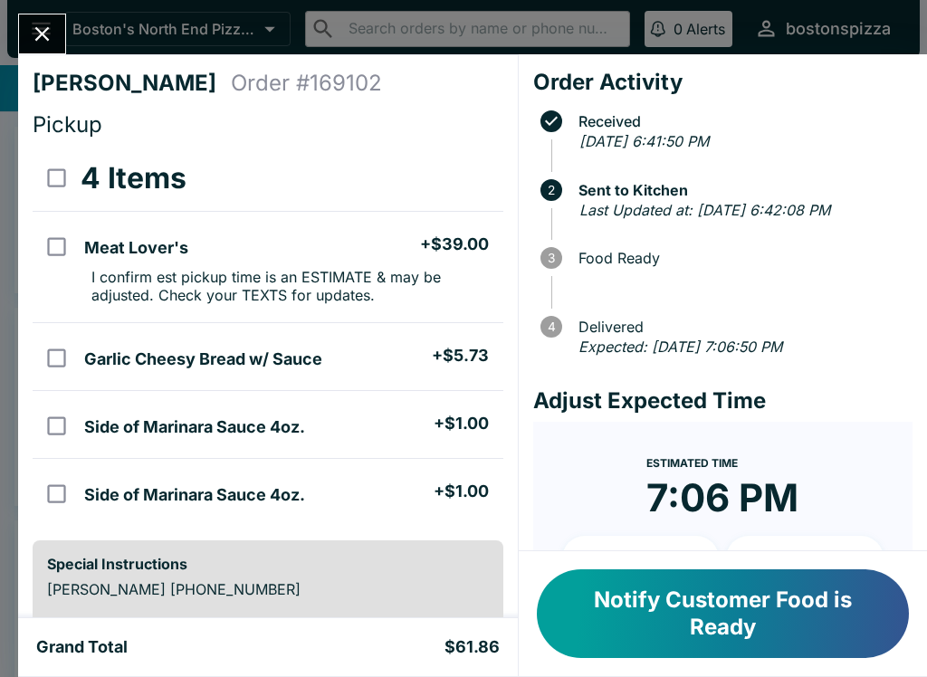
click at [52, 32] on icon "Close" at bounding box center [42, 34] width 24 height 24
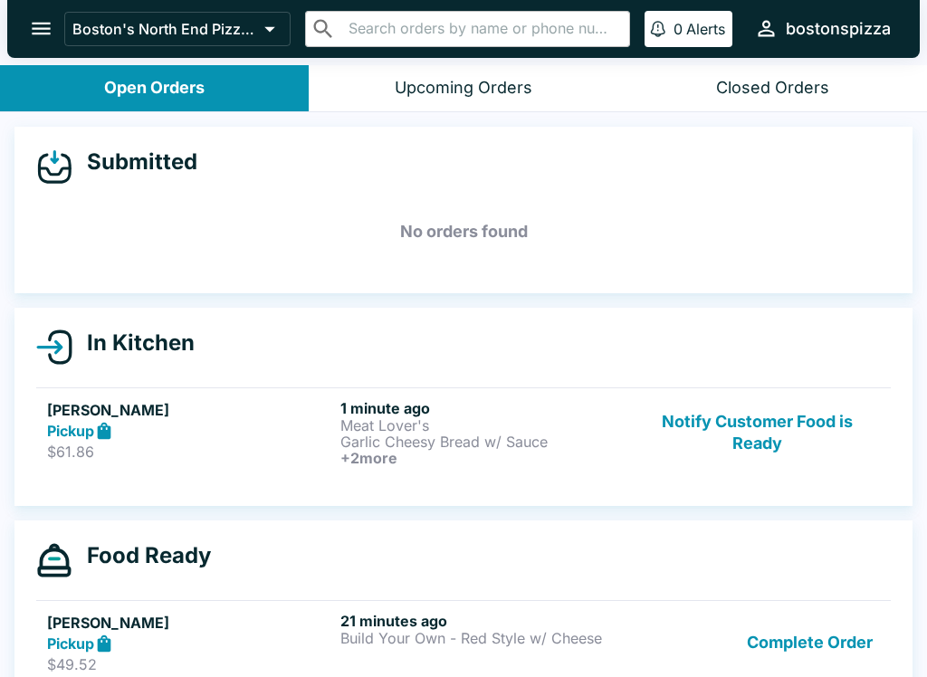
click at [45, 19] on icon "open drawer" at bounding box center [41, 28] width 24 height 24
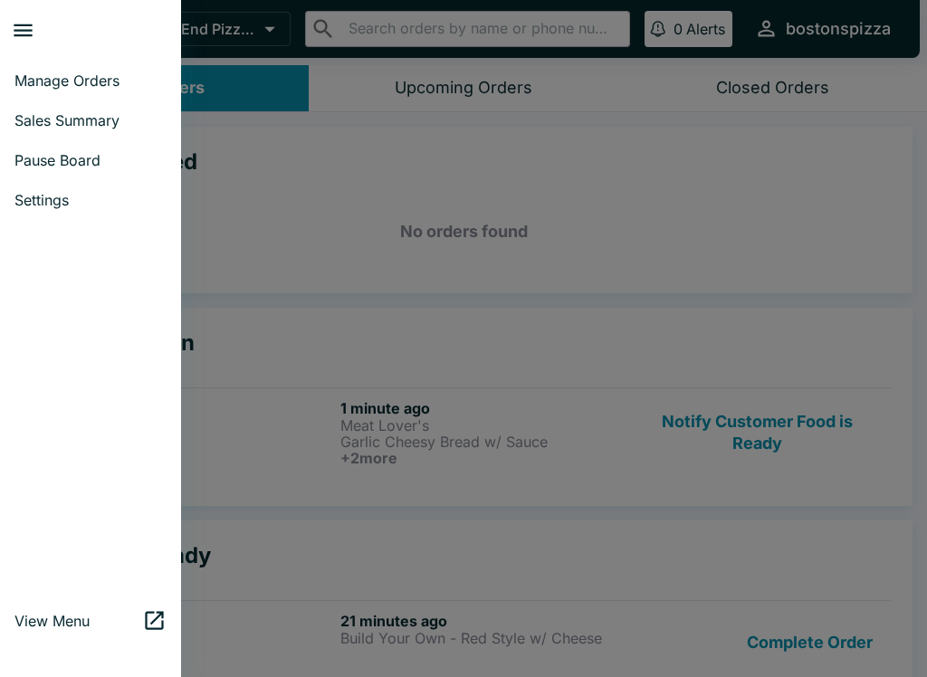
click at [262, 206] on div at bounding box center [463, 338] width 927 height 677
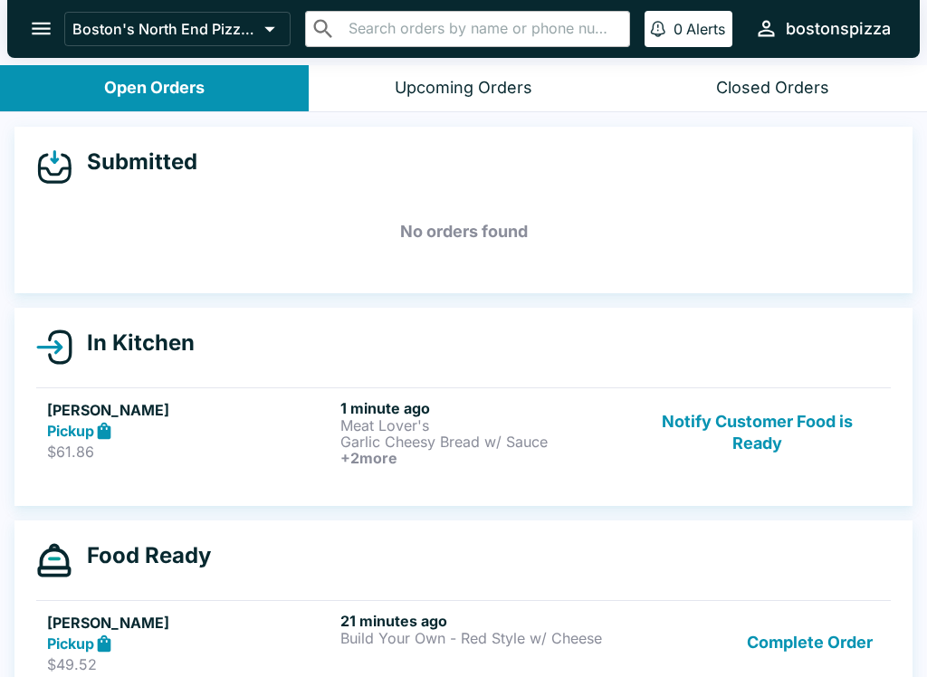
click at [817, 654] on button "Complete Order" at bounding box center [809, 643] width 140 height 62
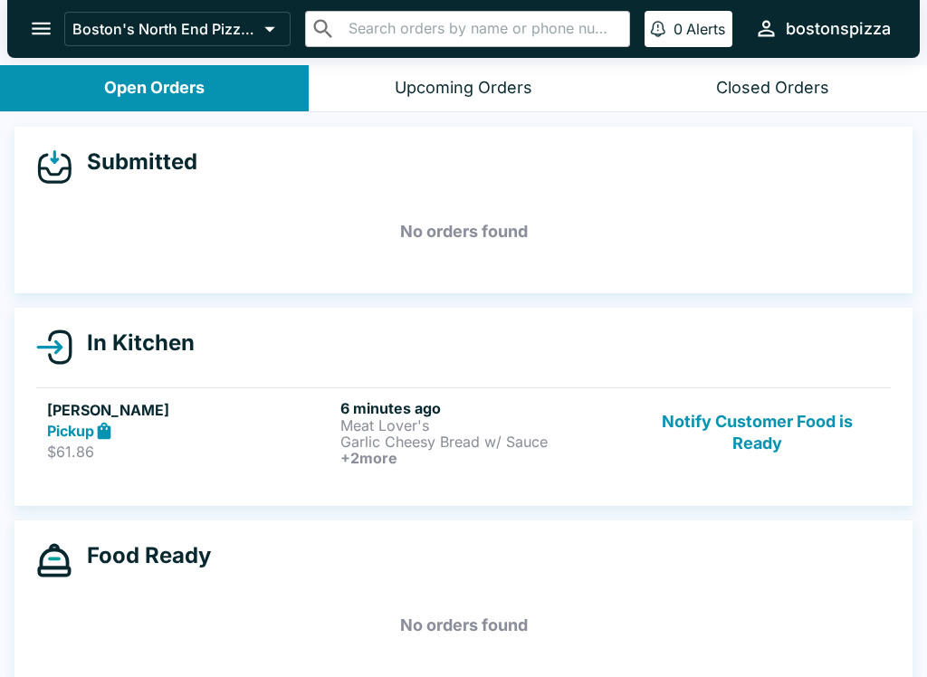
click at [740, 430] on button "Notify Customer Food is Ready" at bounding box center [756, 432] width 245 height 67
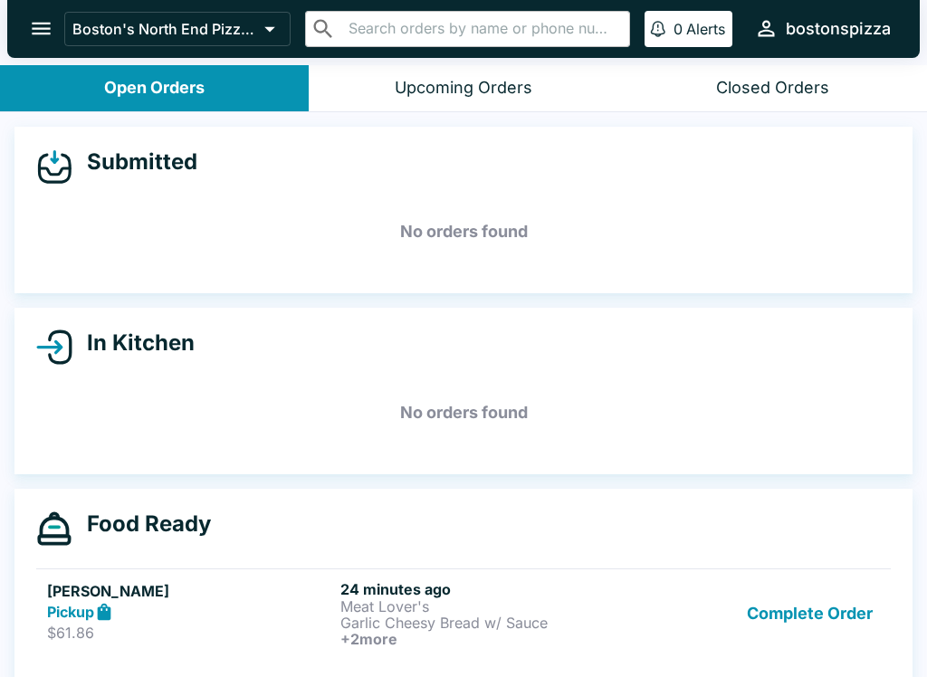
click at [808, 620] on button "Complete Order" at bounding box center [809, 613] width 140 height 67
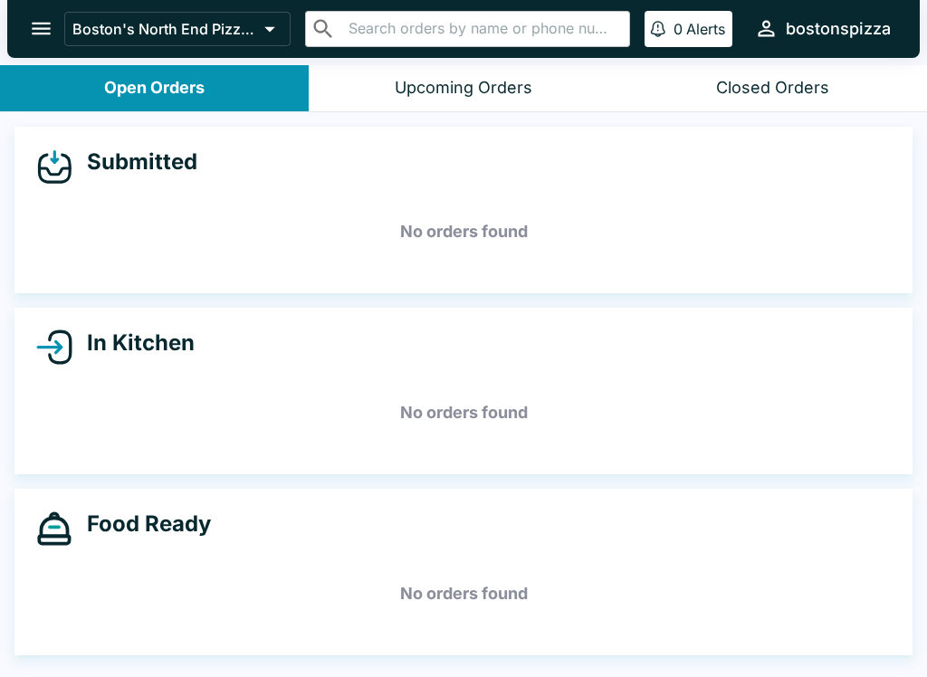
click at [54, 20] on button "open drawer" at bounding box center [41, 28] width 46 height 46
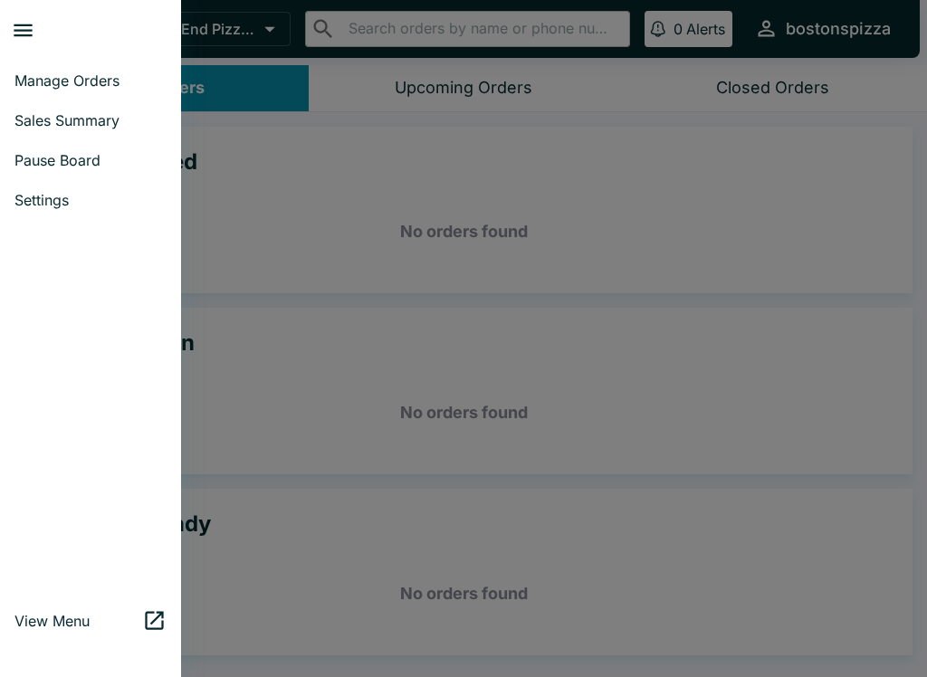
click at [130, 74] on span "Manage Orders" at bounding box center [90, 81] width 152 height 18
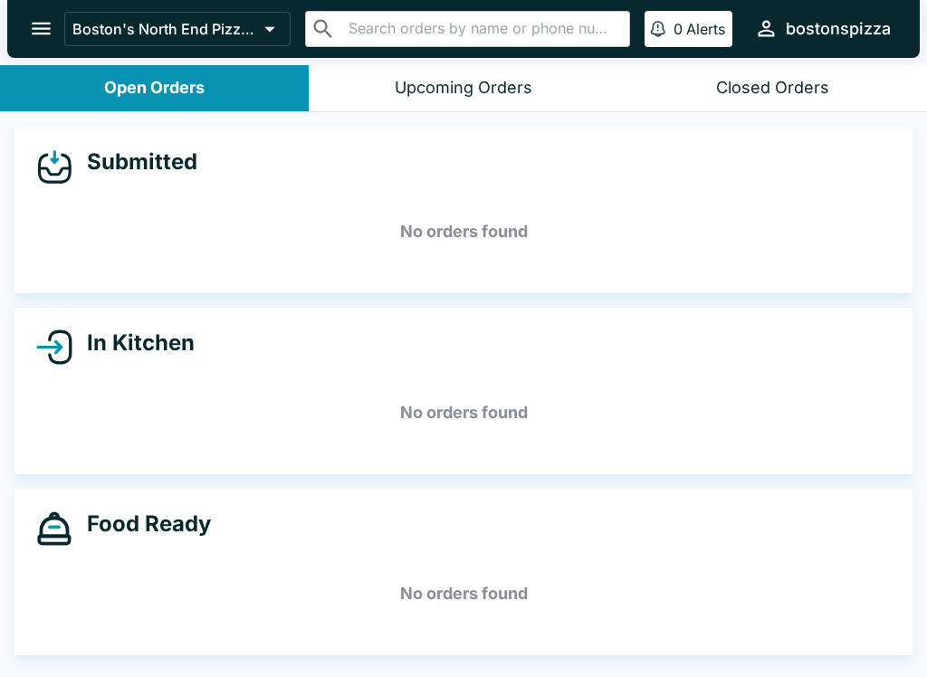
click at [46, 43] on button "open drawer" at bounding box center [41, 28] width 46 height 46
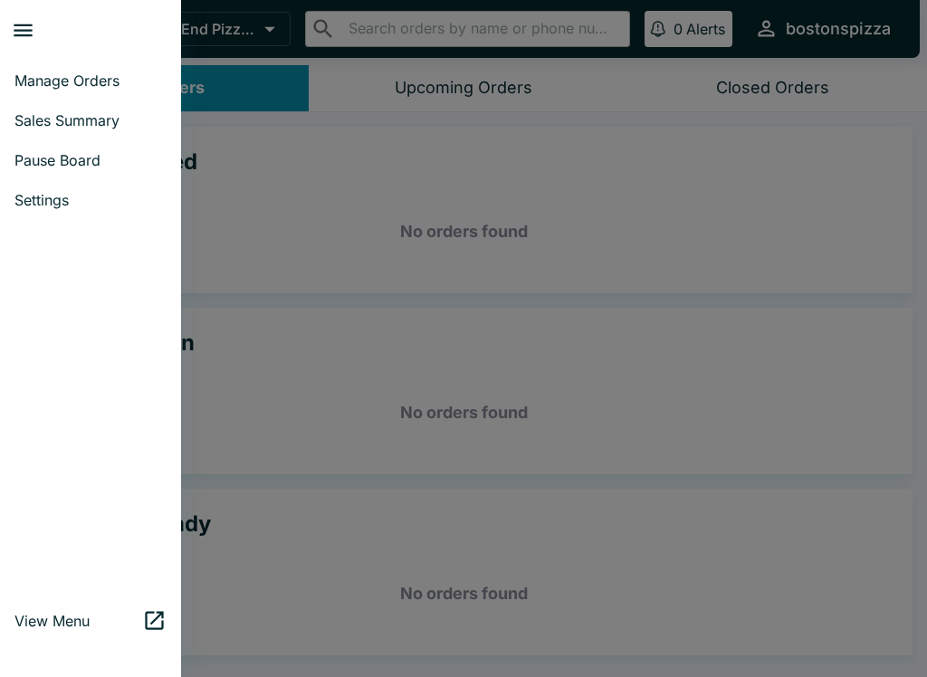
click at [81, 95] on link "Manage Orders" at bounding box center [90, 81] width 181 height 40
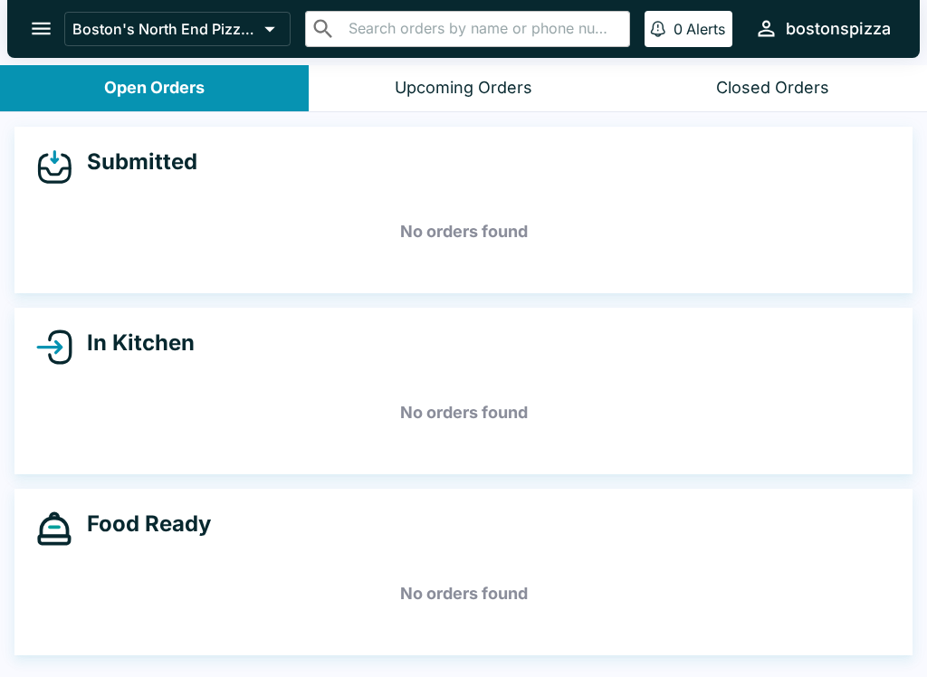
click at [57, 35] on button "open drawer" at bounding box center [41, 28] width 46 height 46
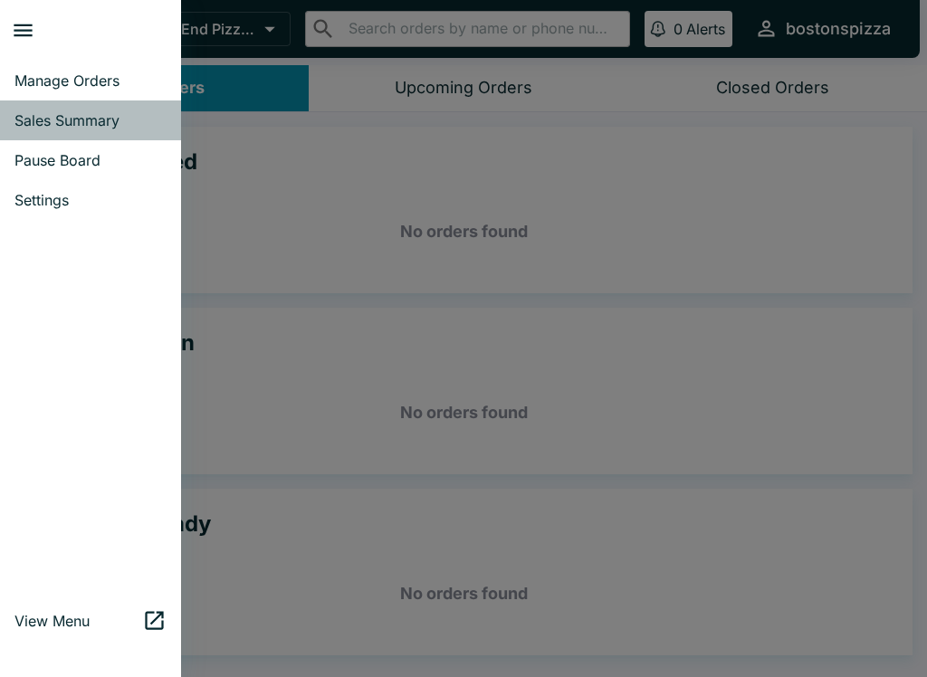
click at [75, 119] on span "Sales Summary" at bounding box center [90, 120] width 152 height 18
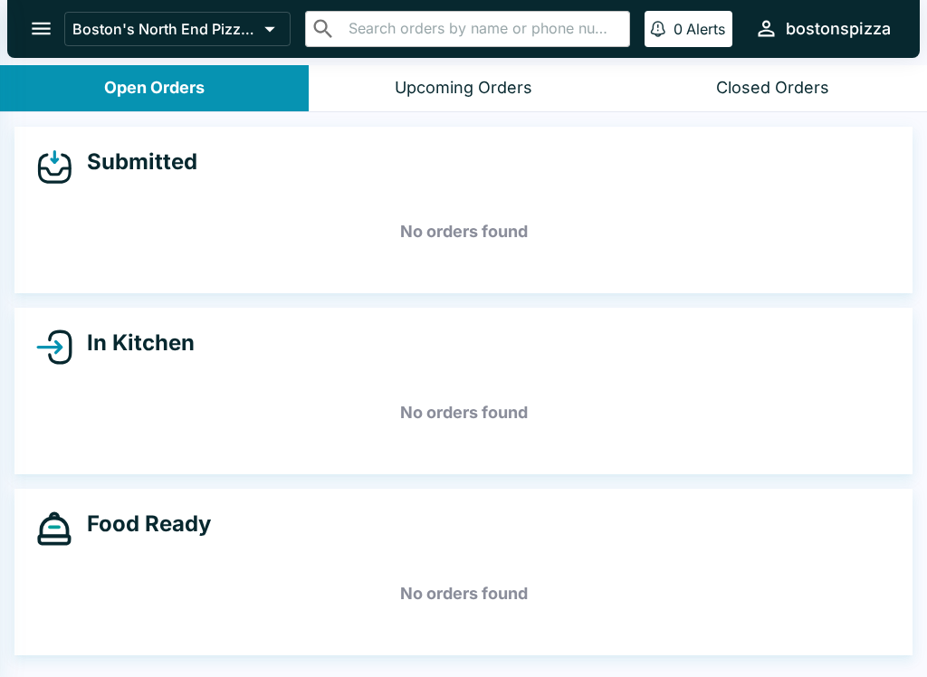
select select "03:00"
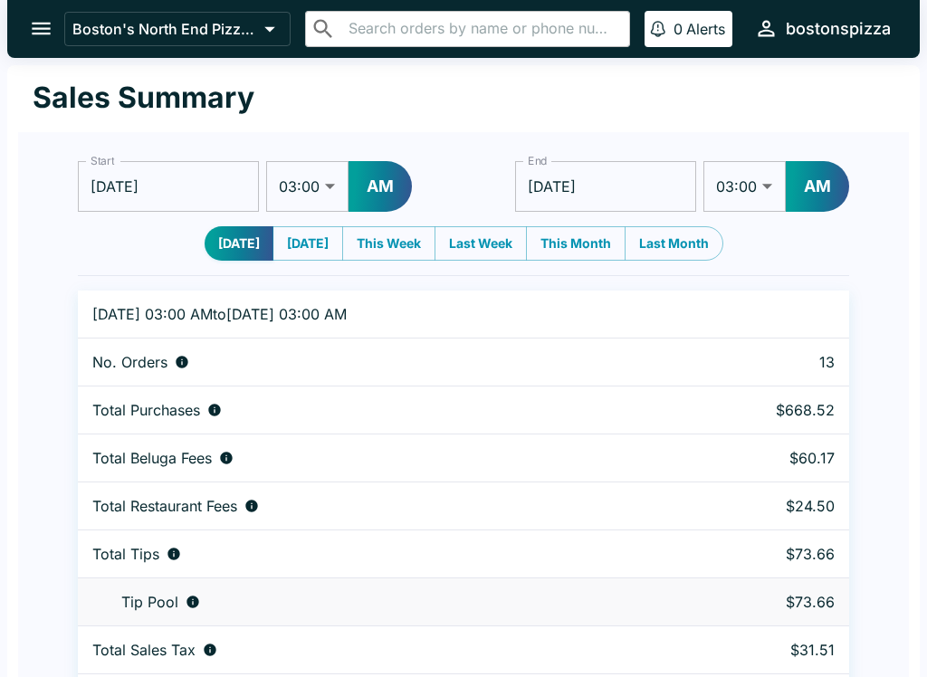
click at [52, 34] on icon "open drawer" at bounding box center [41, 28] width 24 height 24
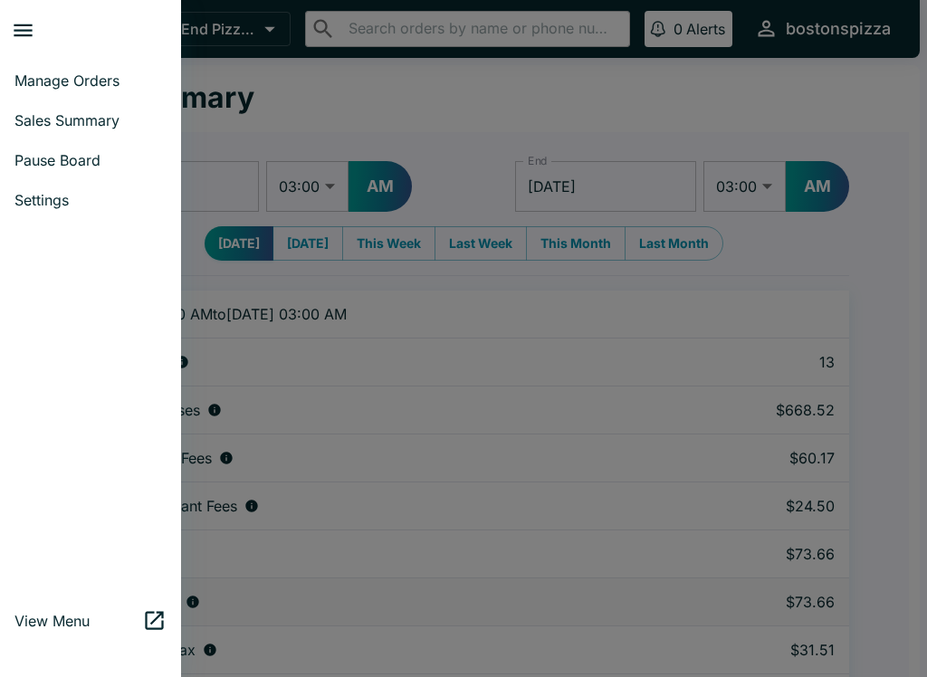
click at [88, 81] on span "Manage Orders" at bounding box center [90, 81] width 152 height 18
